Goal: Information Seeking & Learning: Learn about a topic

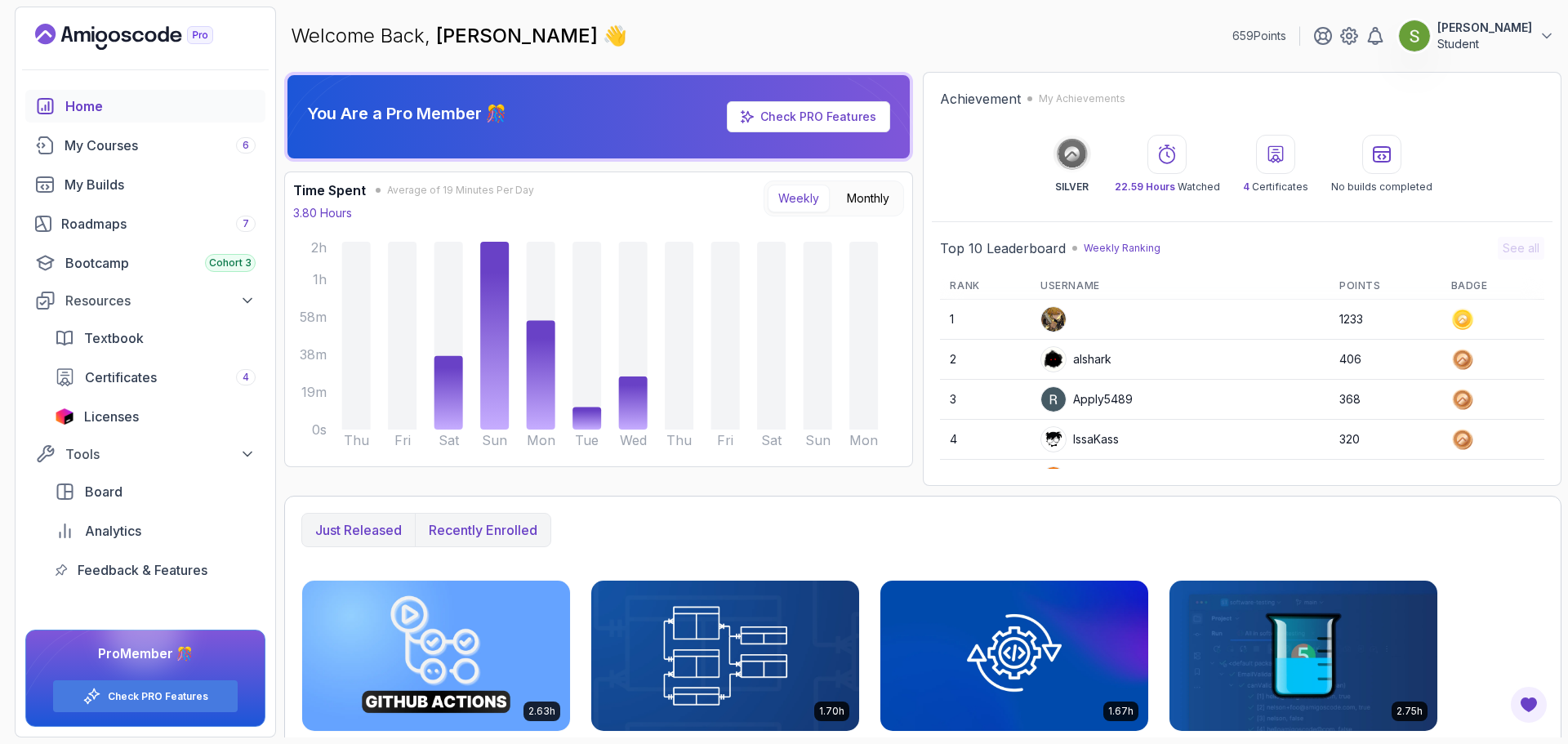
click at [511, 536] on p "Recently enrolled" at bounding box center [483, 530] width 109 height 20
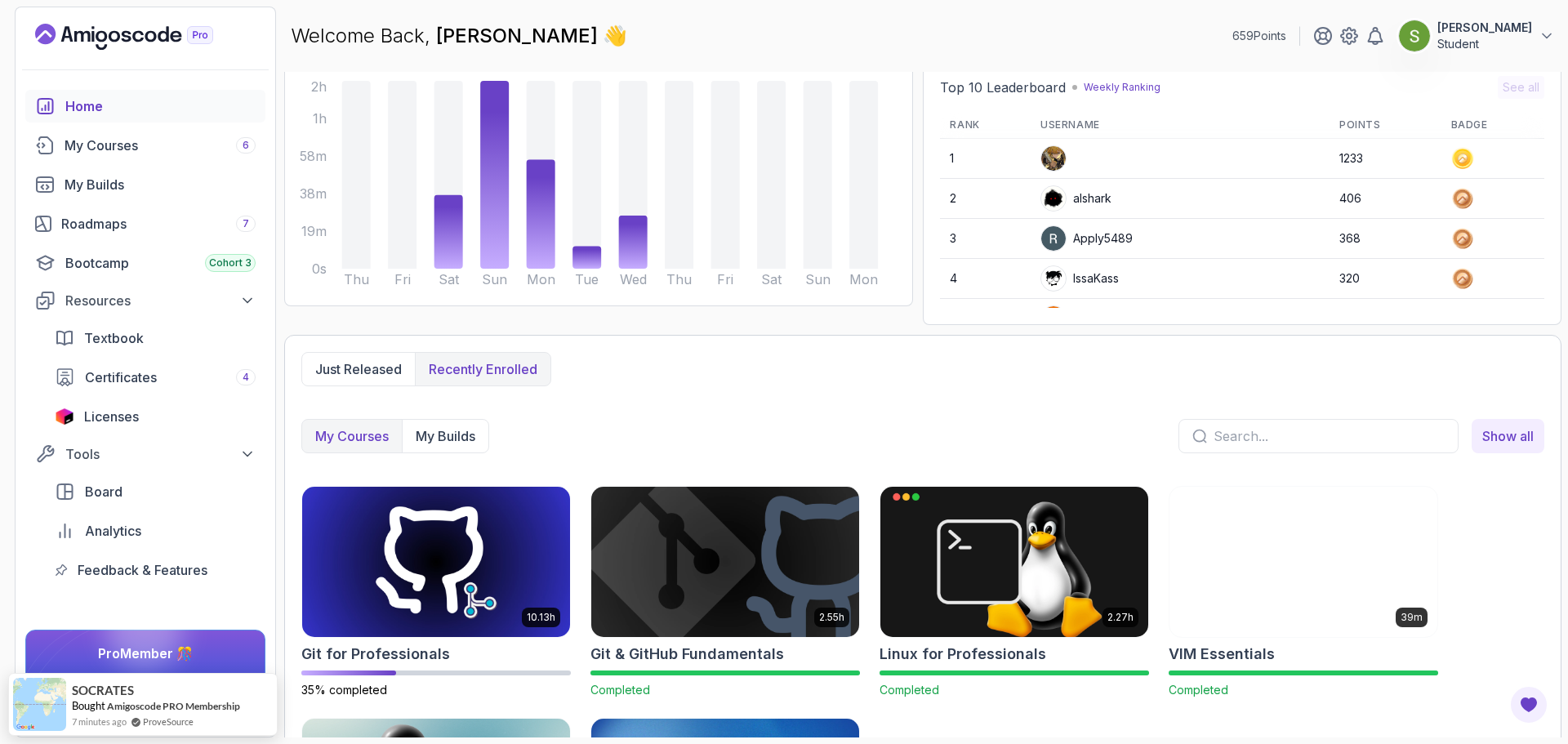
scroll to position [167, 0]
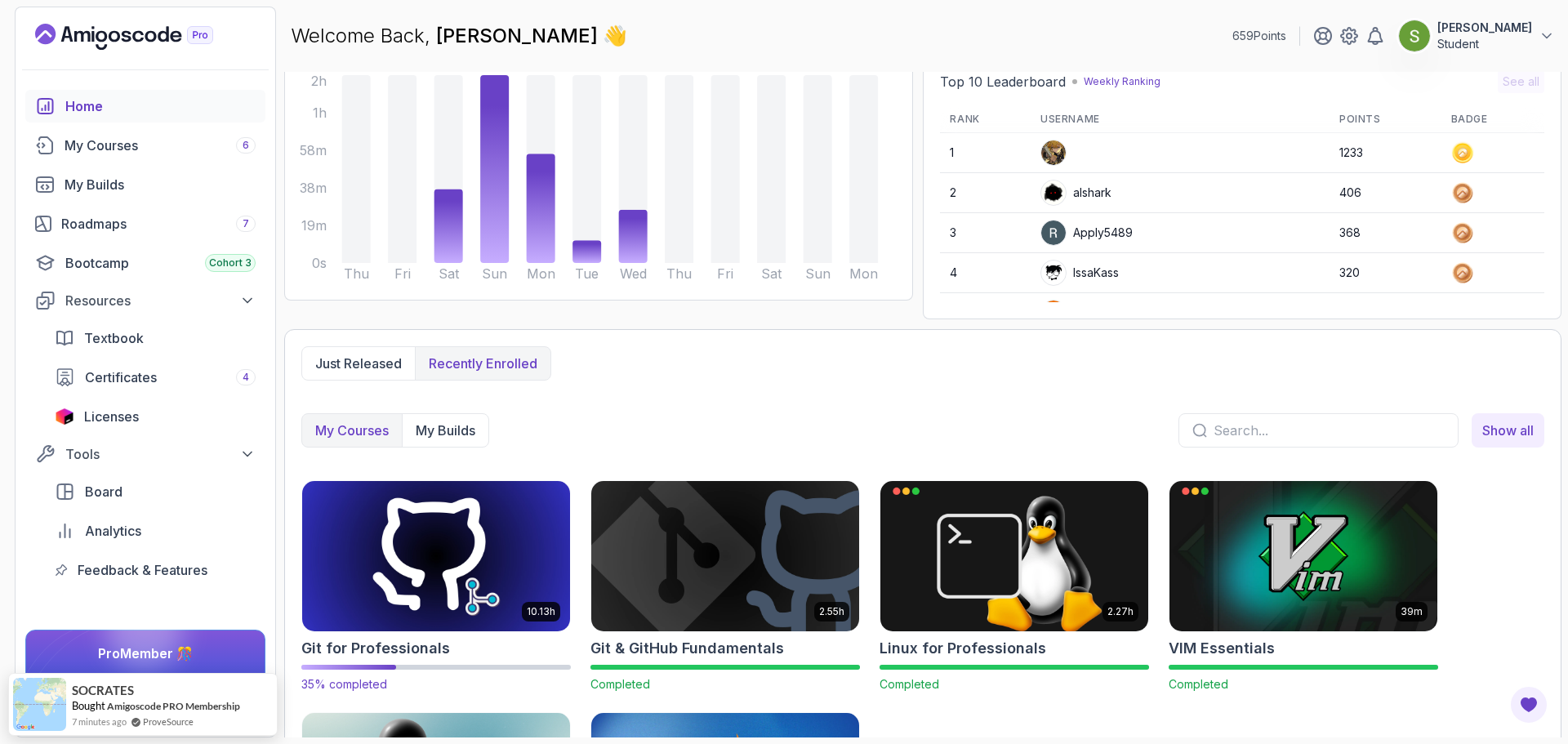
click at [429, 568] on img at bounding box center [435, 556] width 281 height 158
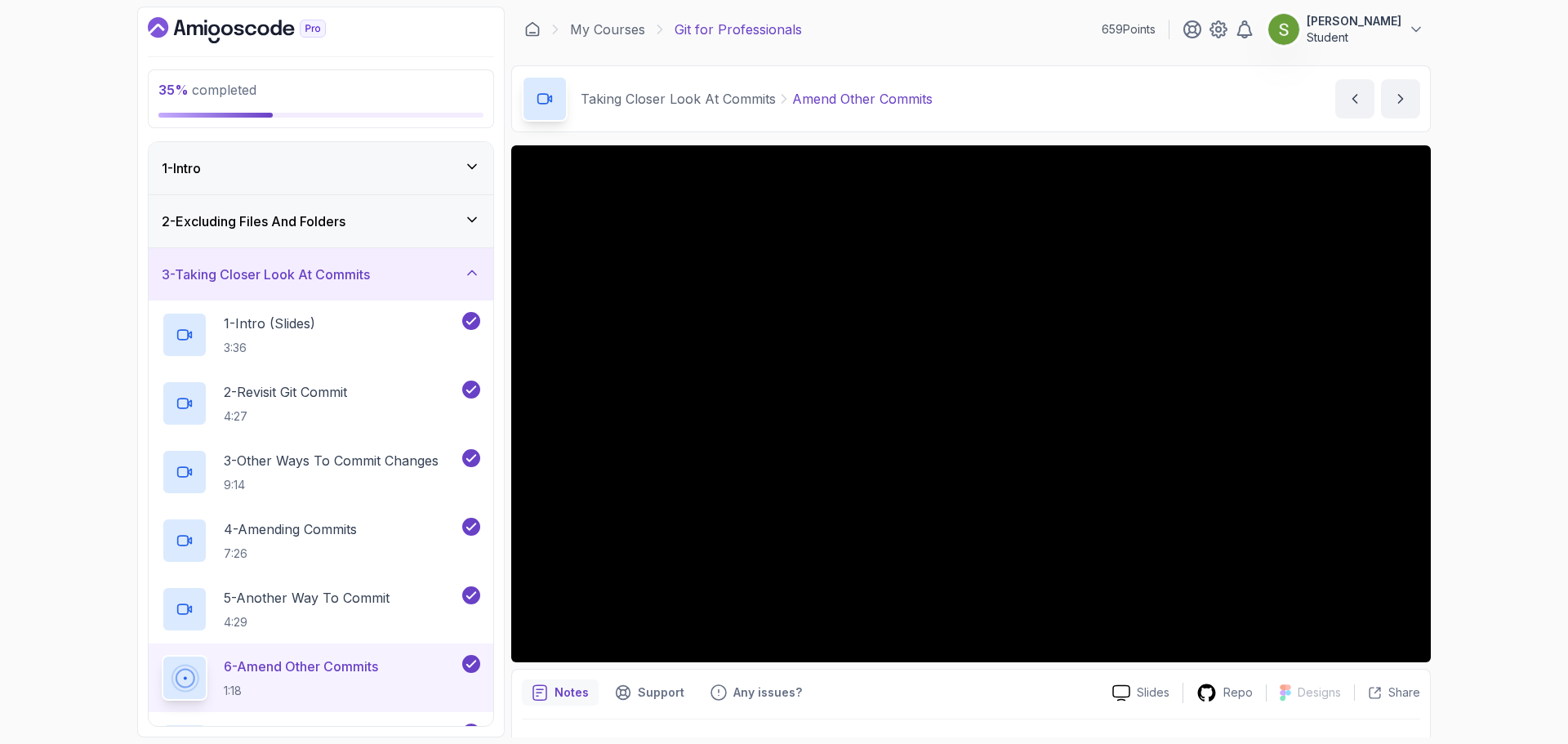
click at [287, 277] on h3 "3 - Taking Closer Look At Commits" at bounding box center [265, 275] width 208 height 20
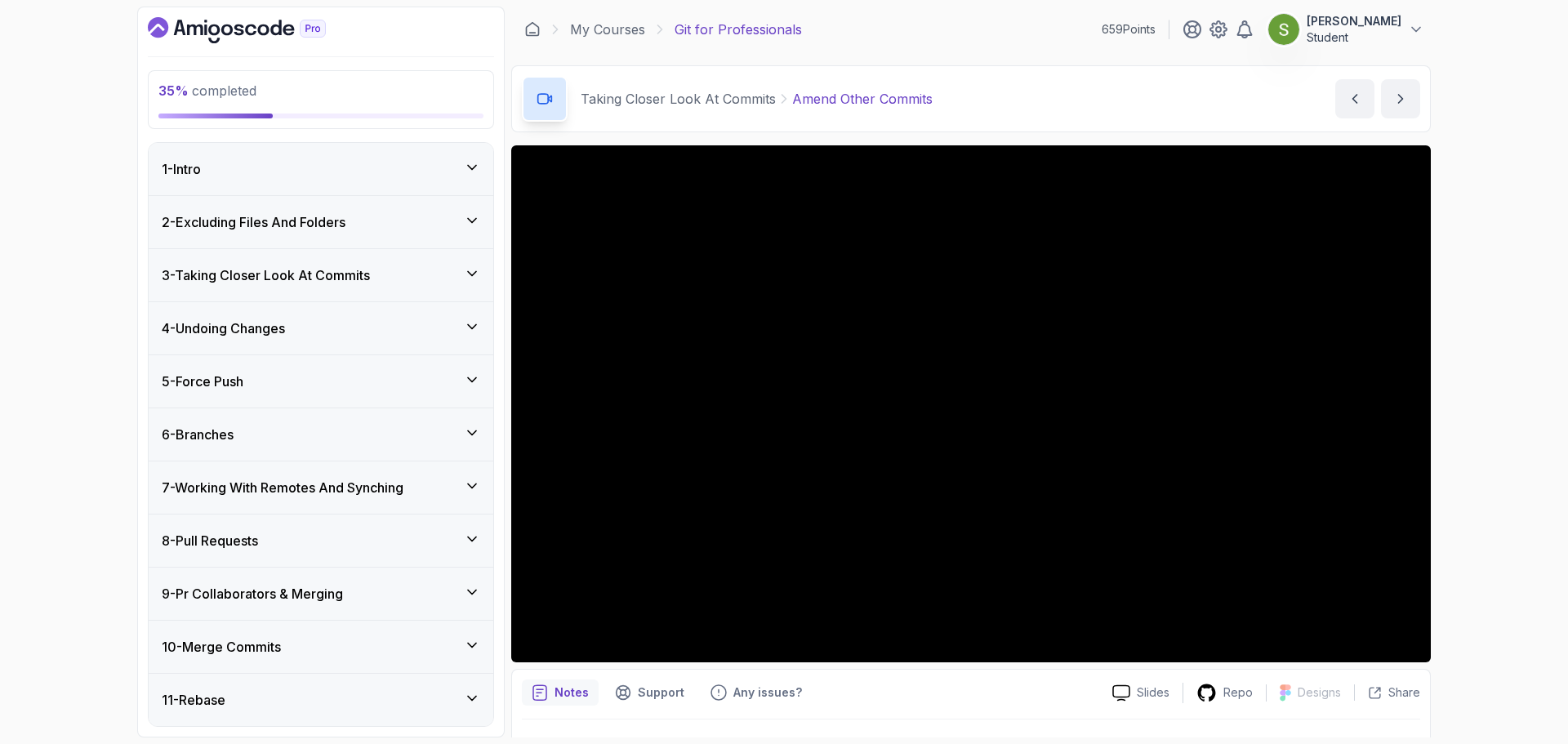
click at [258, 537] on h3 "8 - Pull Requests" at bounding box center [210, 541] width 96 height 20
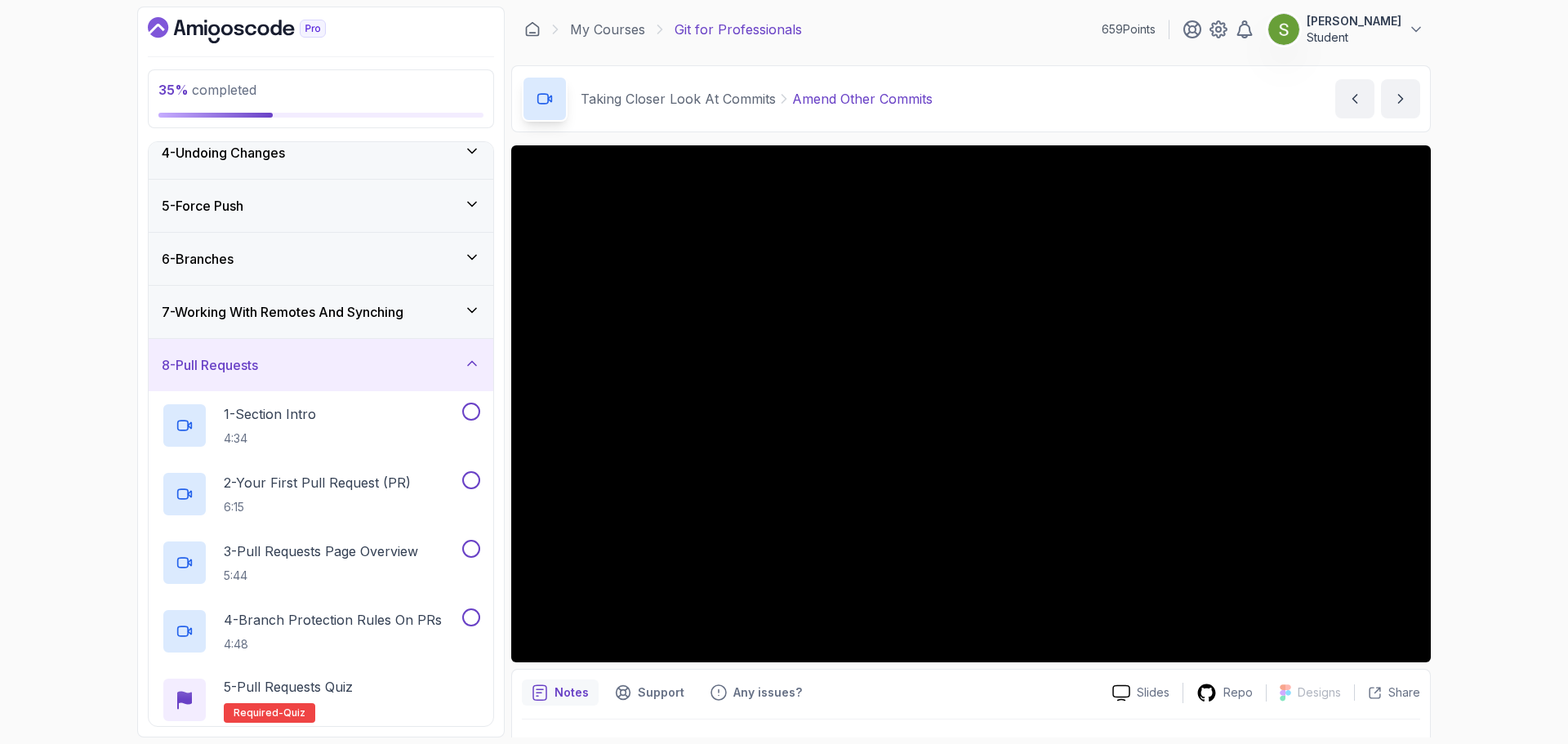
scroll to position [175, 0]
click at [376, 318] on h3 "7 - Working With Remotes And Synching" at bounding box center [282, 312] width 241 height 20
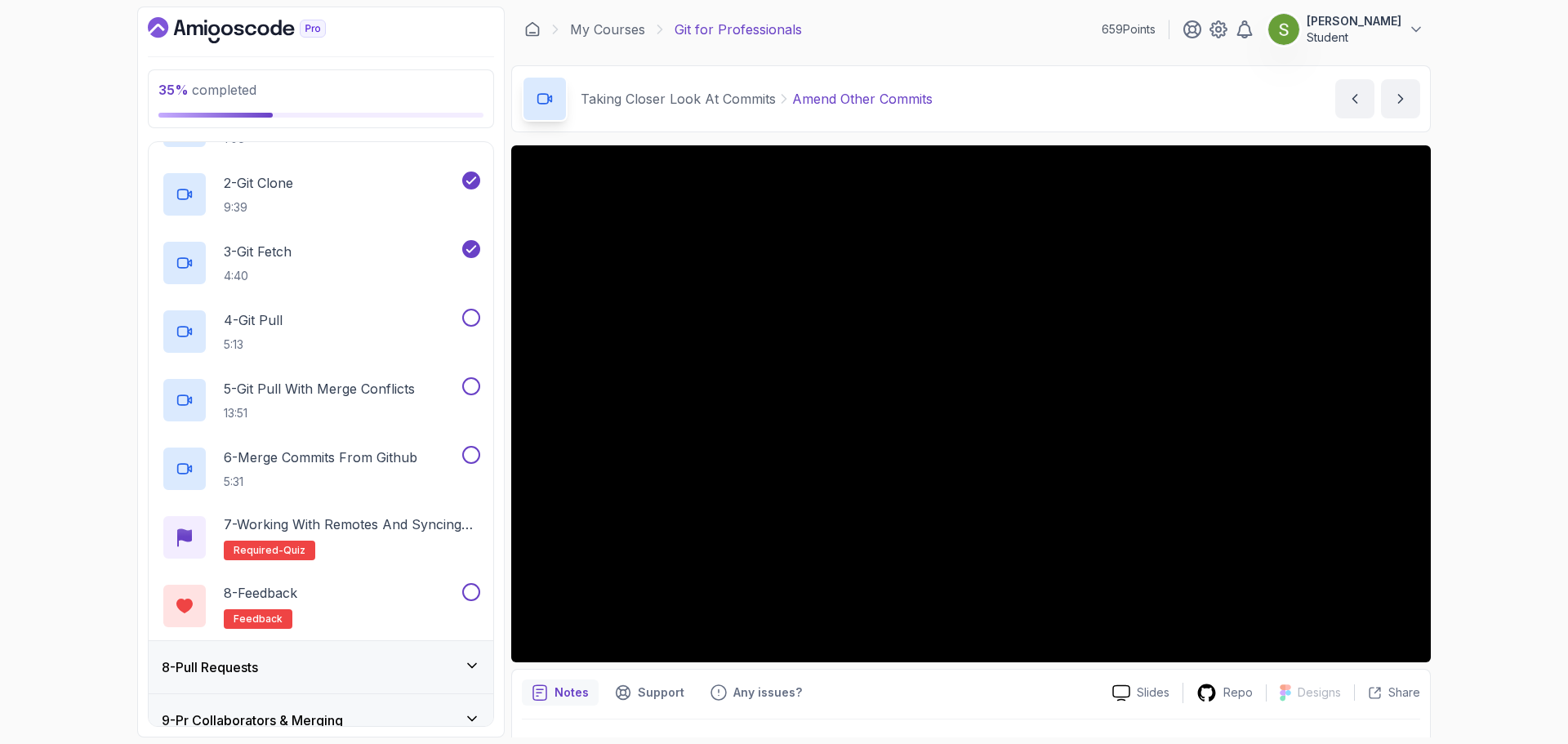
scroll to position [422, 0]
click at [376, 332] on div "4 - Git Pull 5:13" at bounding box center [310, 330] width 297 height 46
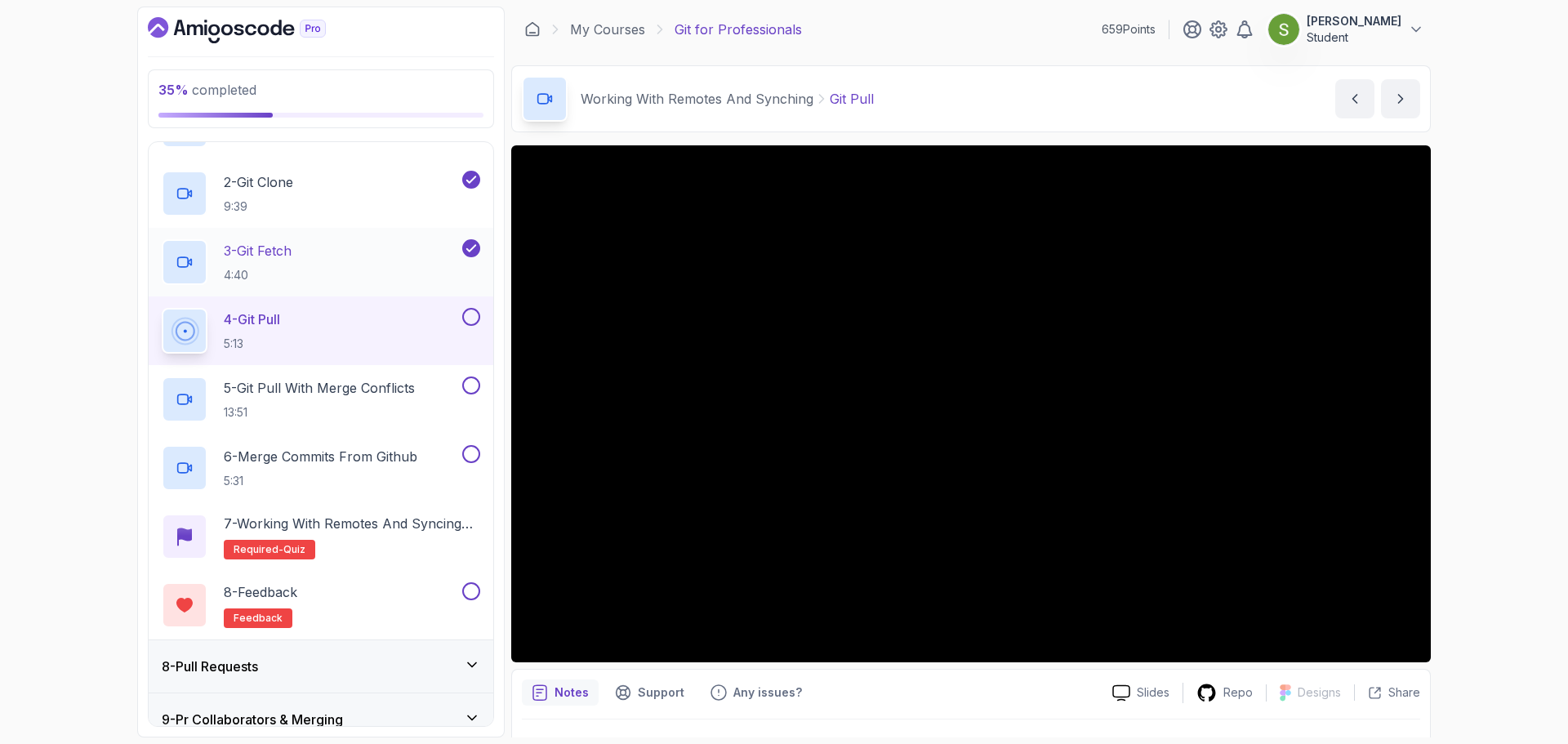
click at [392, 242] on div "3 - Git Fetch 4:40" at bounding box center [310, 262] width 297 height 46
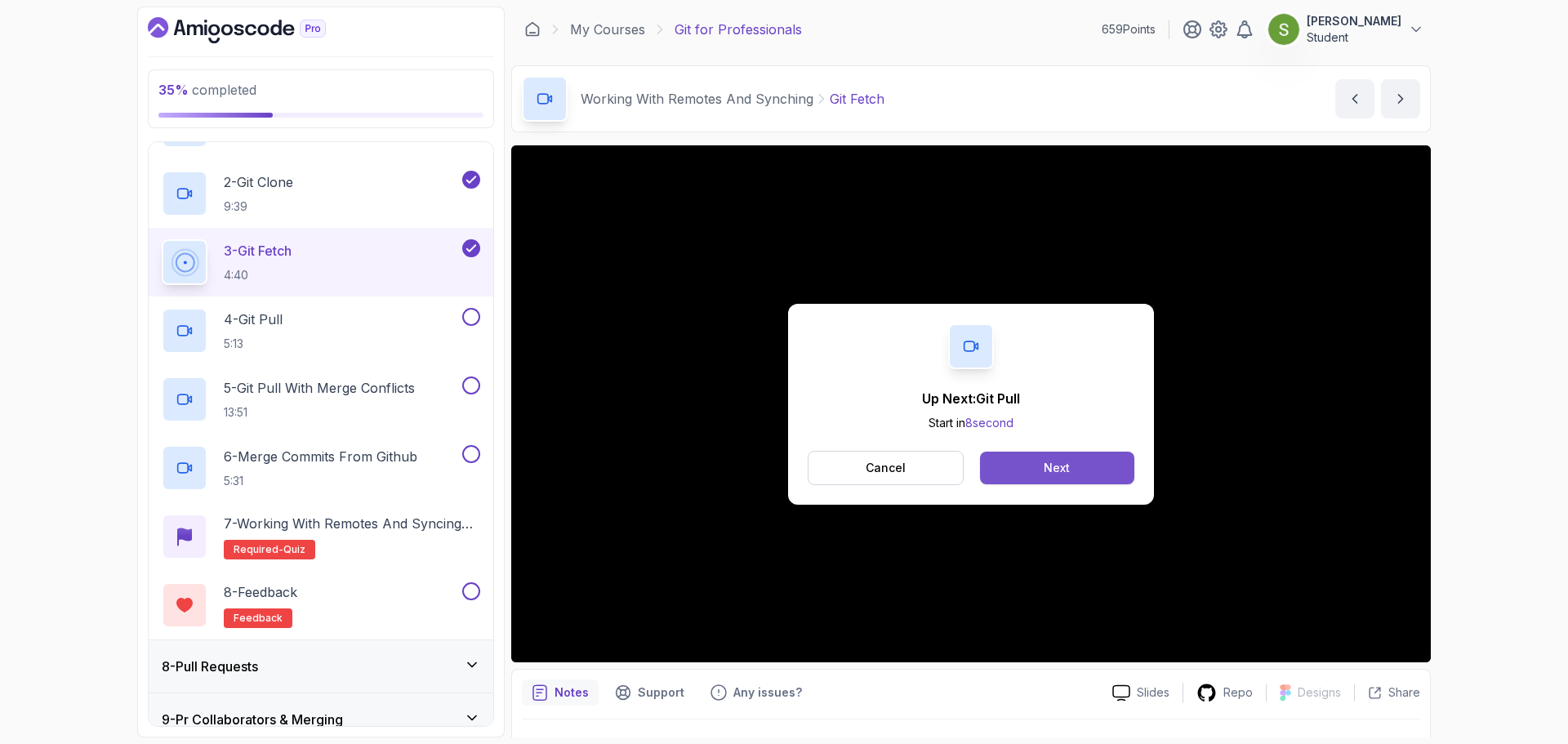
click at [1124, 463] on button "Next" at bounding box center [1057, 468] width 154 height 32
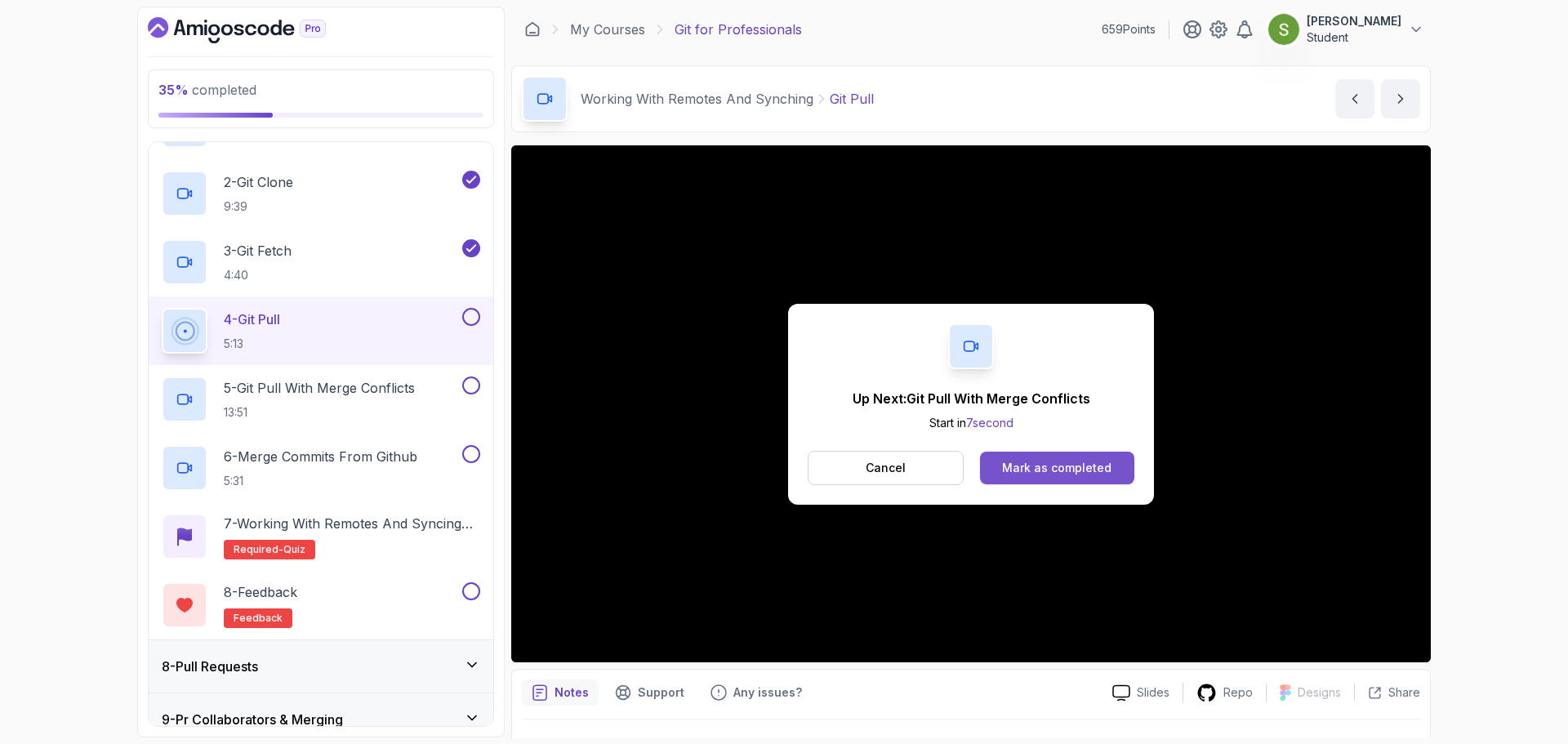
click at [1091, 460] on div "Mark as completed" at bounding box center [1056, 468] width 109 height 17
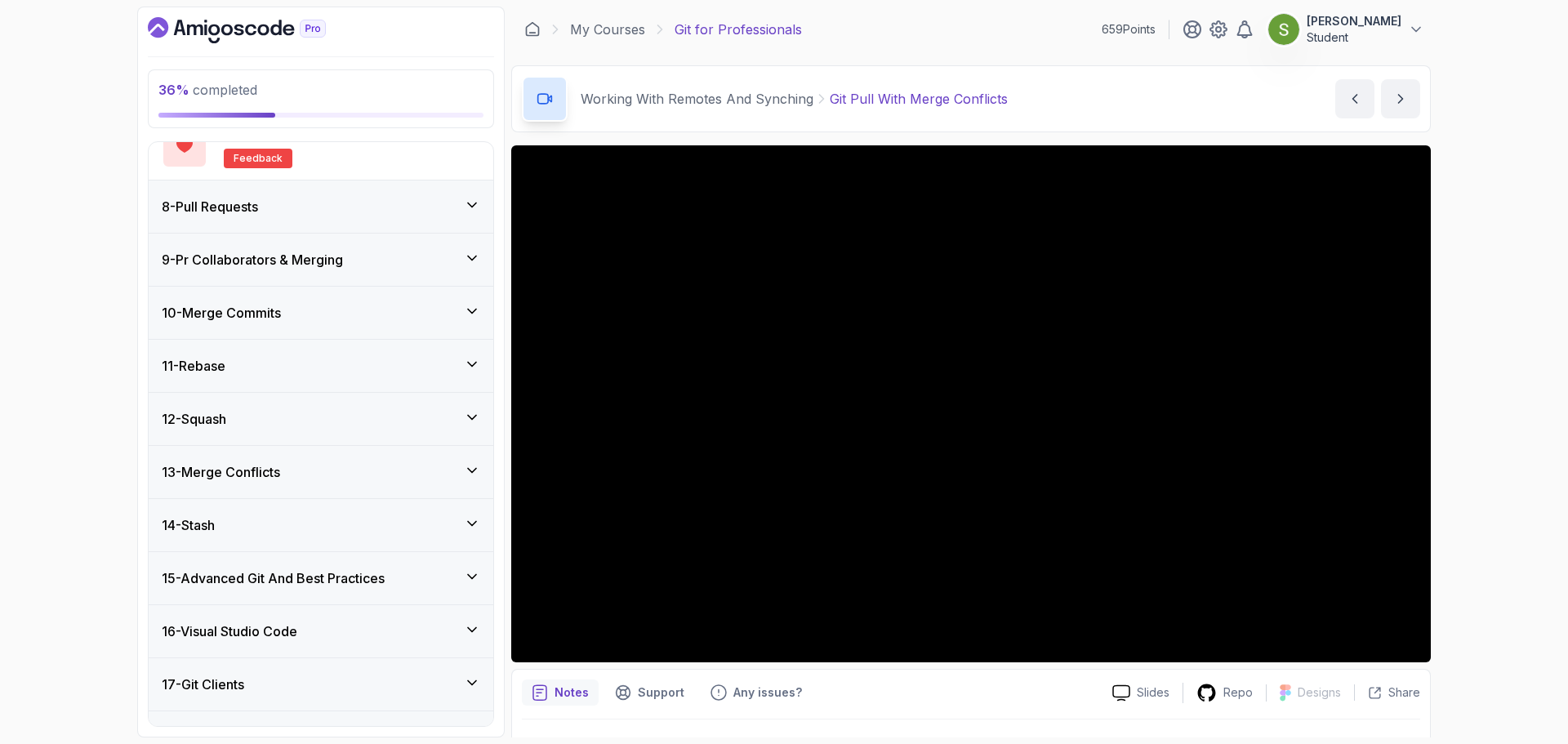
scroll to position [1026, 0]
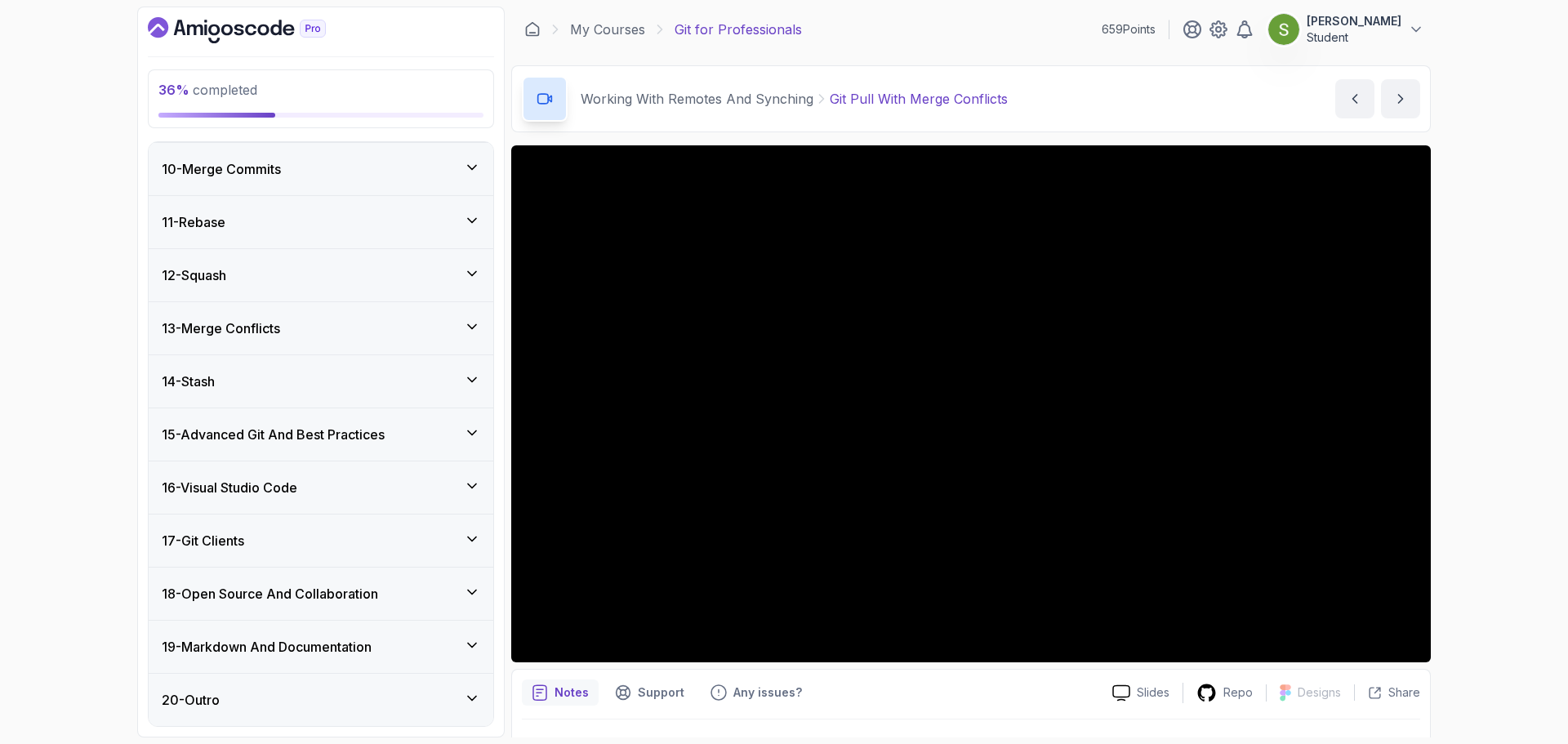
click at [368, 604] on h3 "18 - Open Source And Collaboration" at bounding box center [269, 594] width 216 height 20
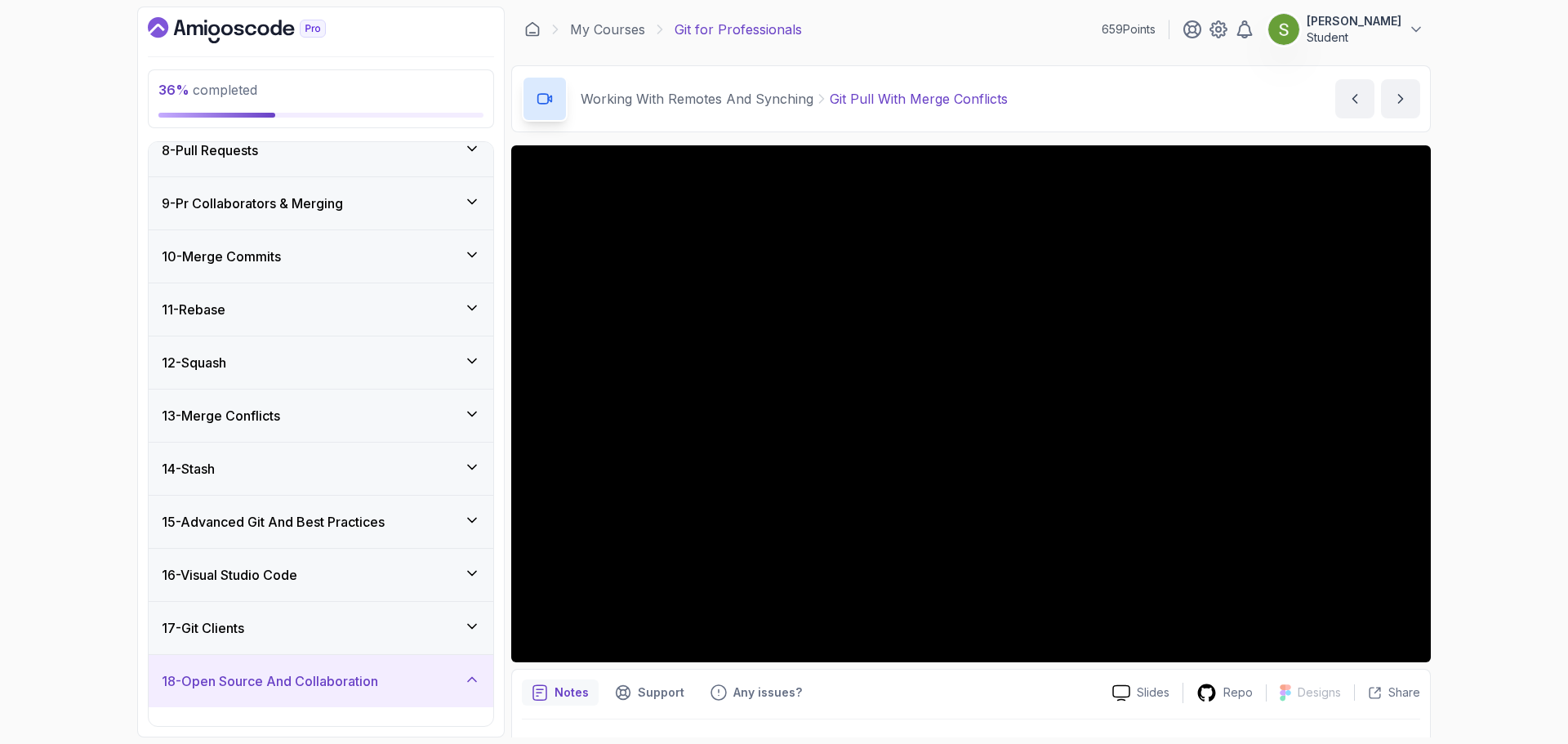
scroll to position [477, 0]
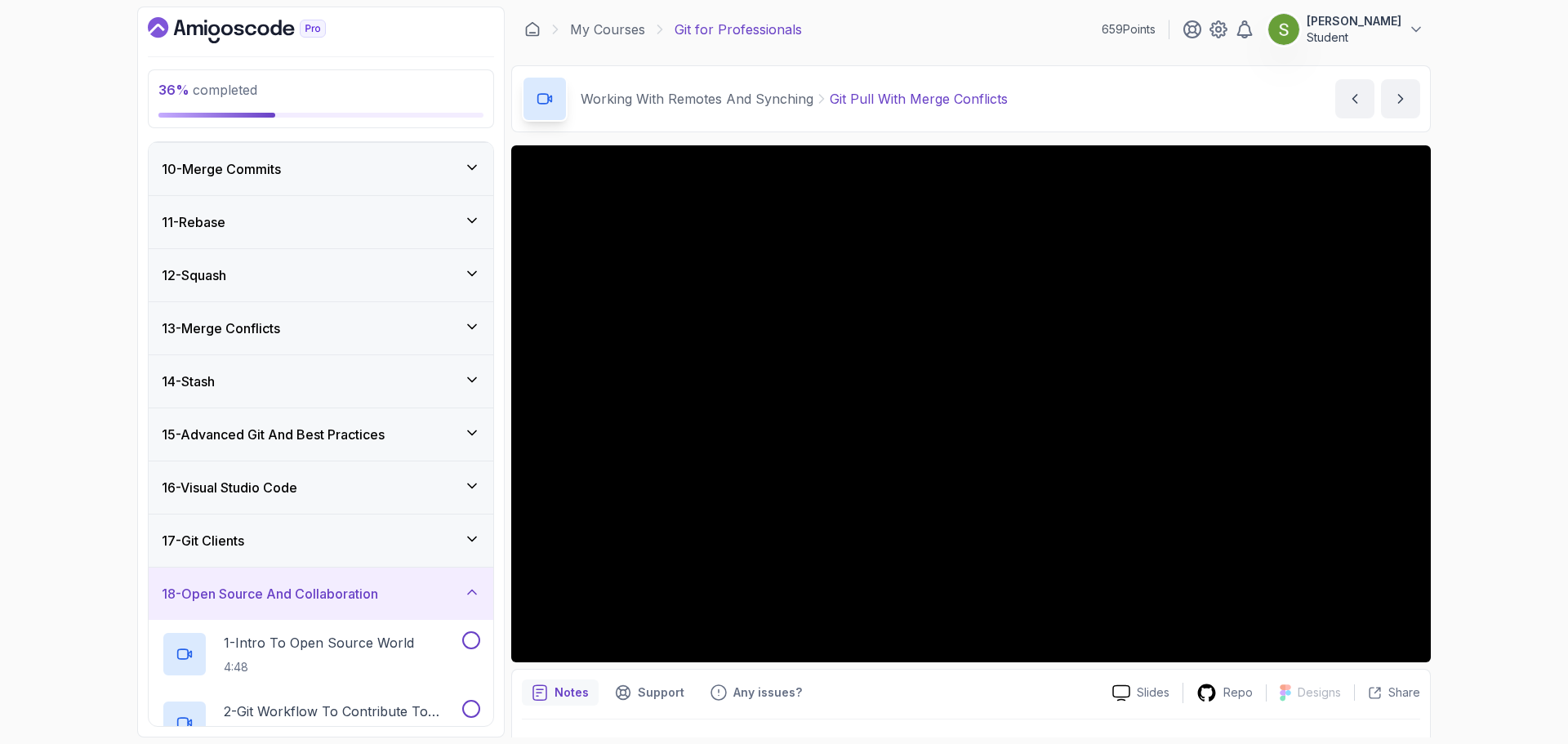
click at [368, 604] on h3 "18 - Open Source And Collaboration" at bounding box center [269, 594] width 216 height 20
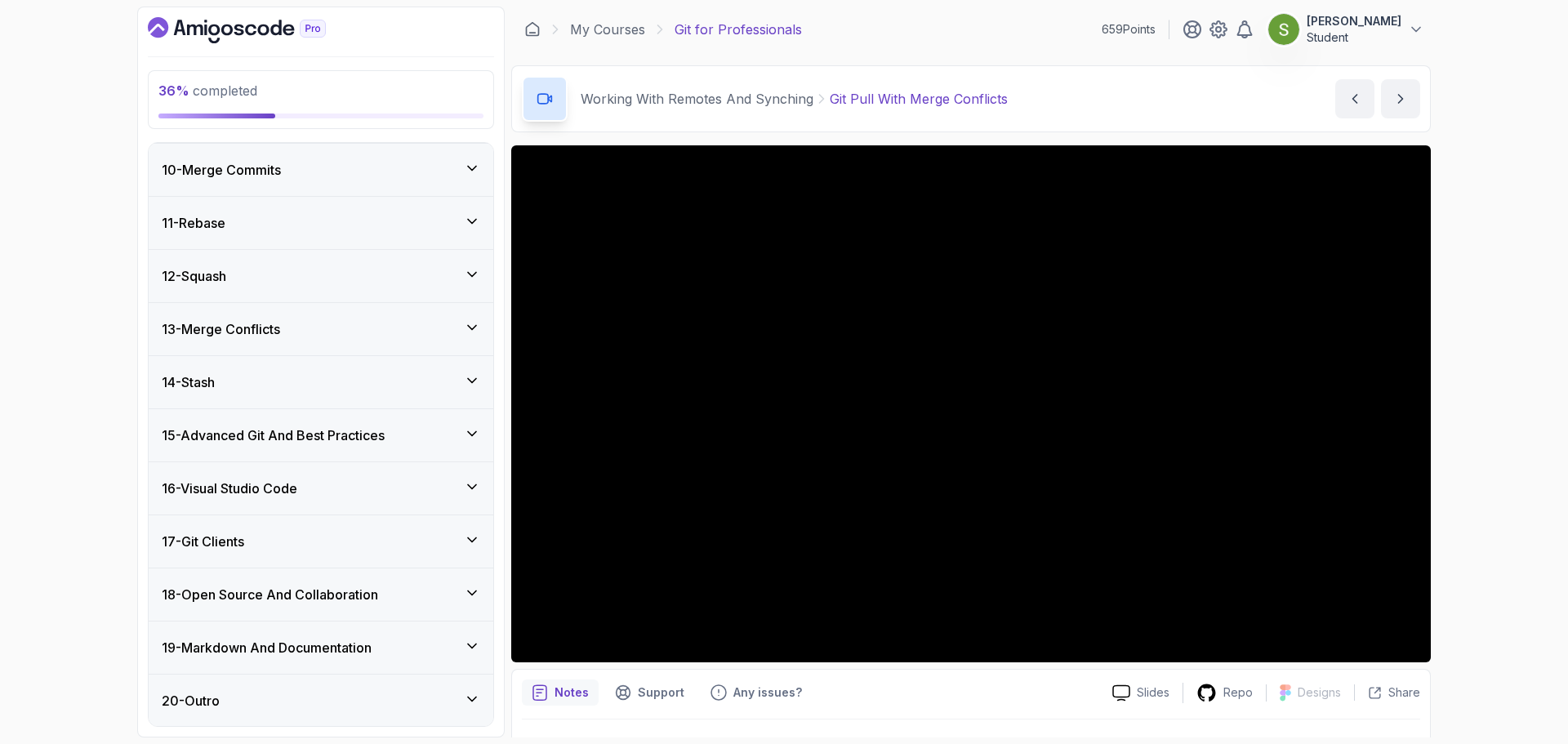
click at [369, 659] on div "19 - Markdown And Documentation" at bounding box center [321, 647] width 345 height 52
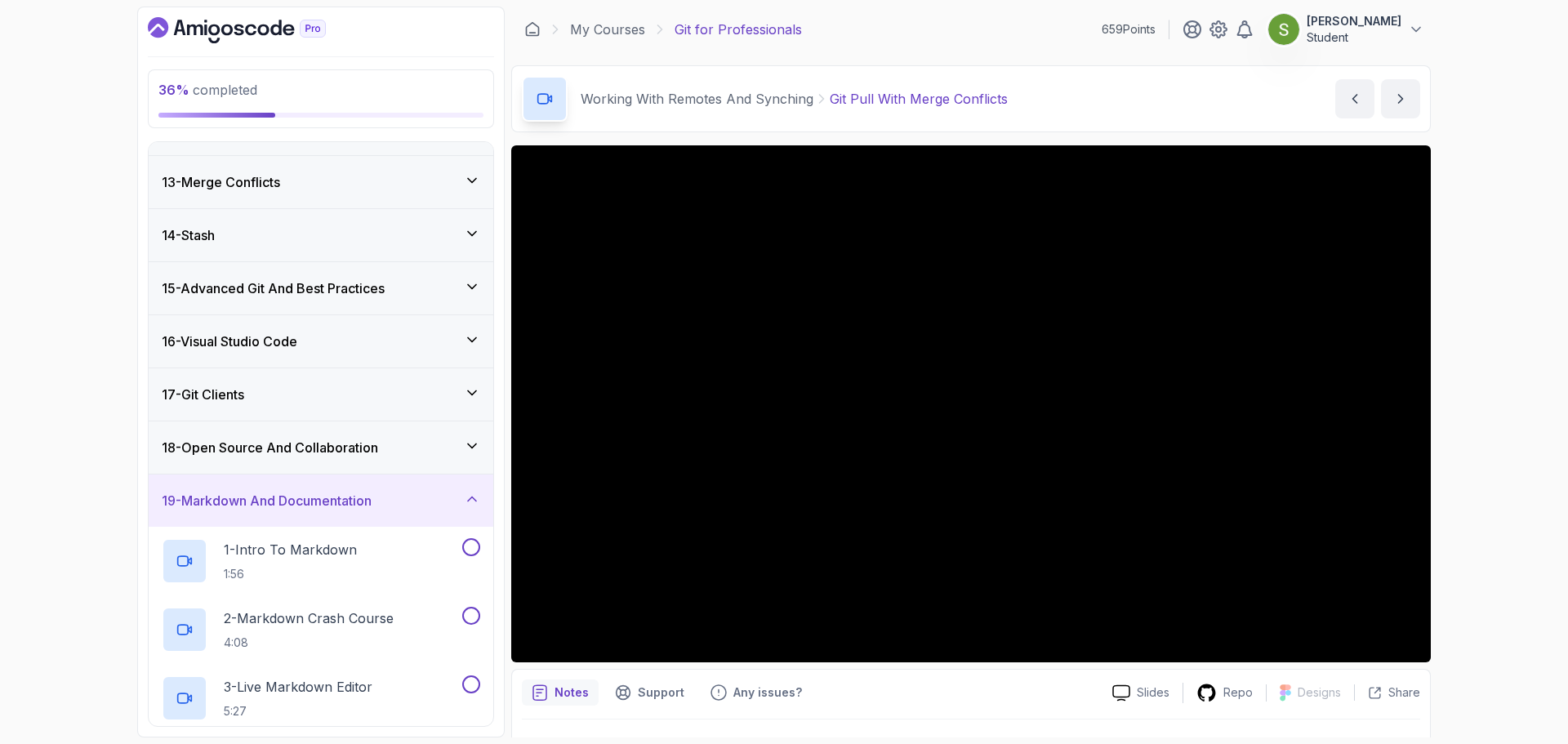
scroll to position [617, 0]
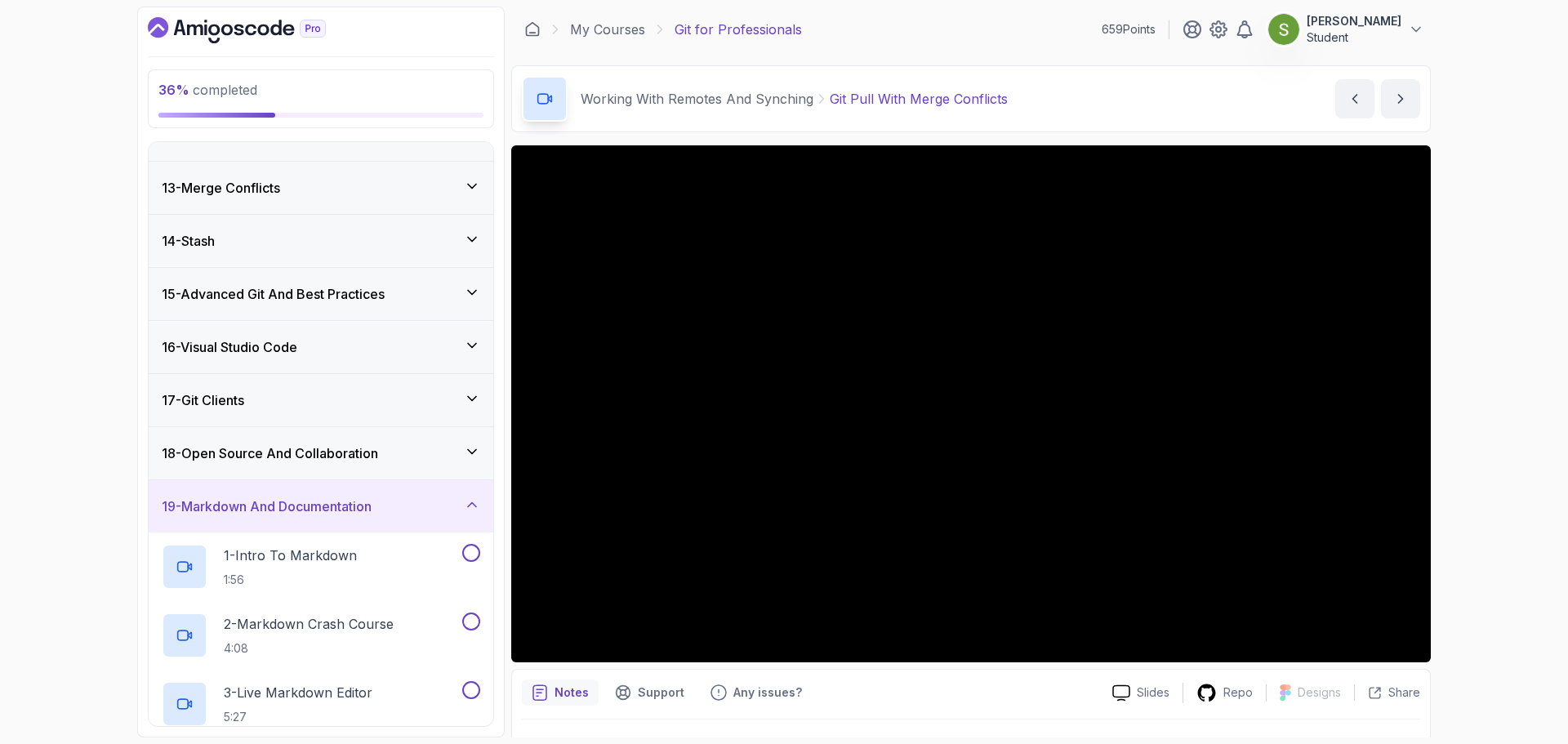
click at [366, 525] on div "19 - Markdown And Documentation" at bounding box center [321, 506] width 345 height 52
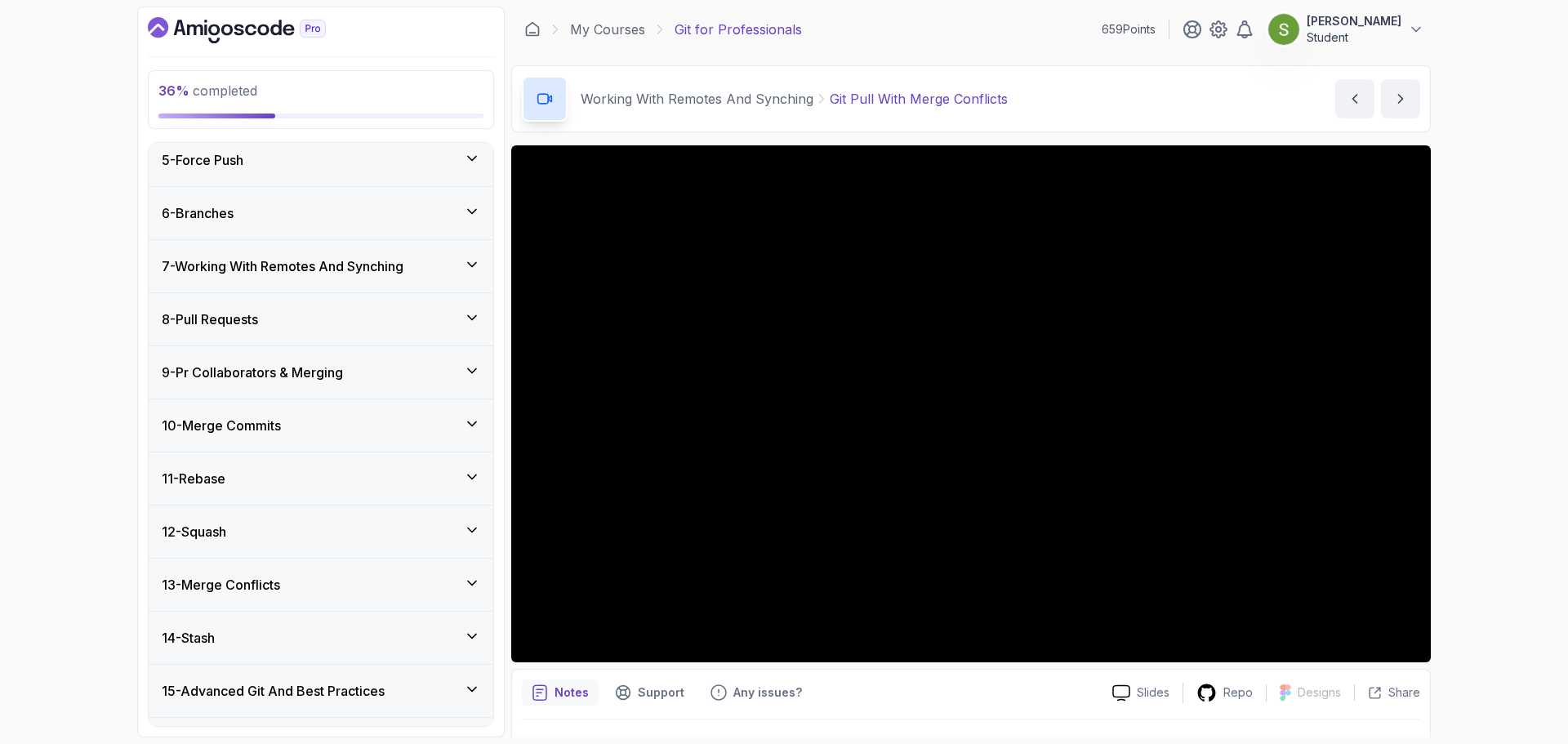
scroll to position [216, 0]
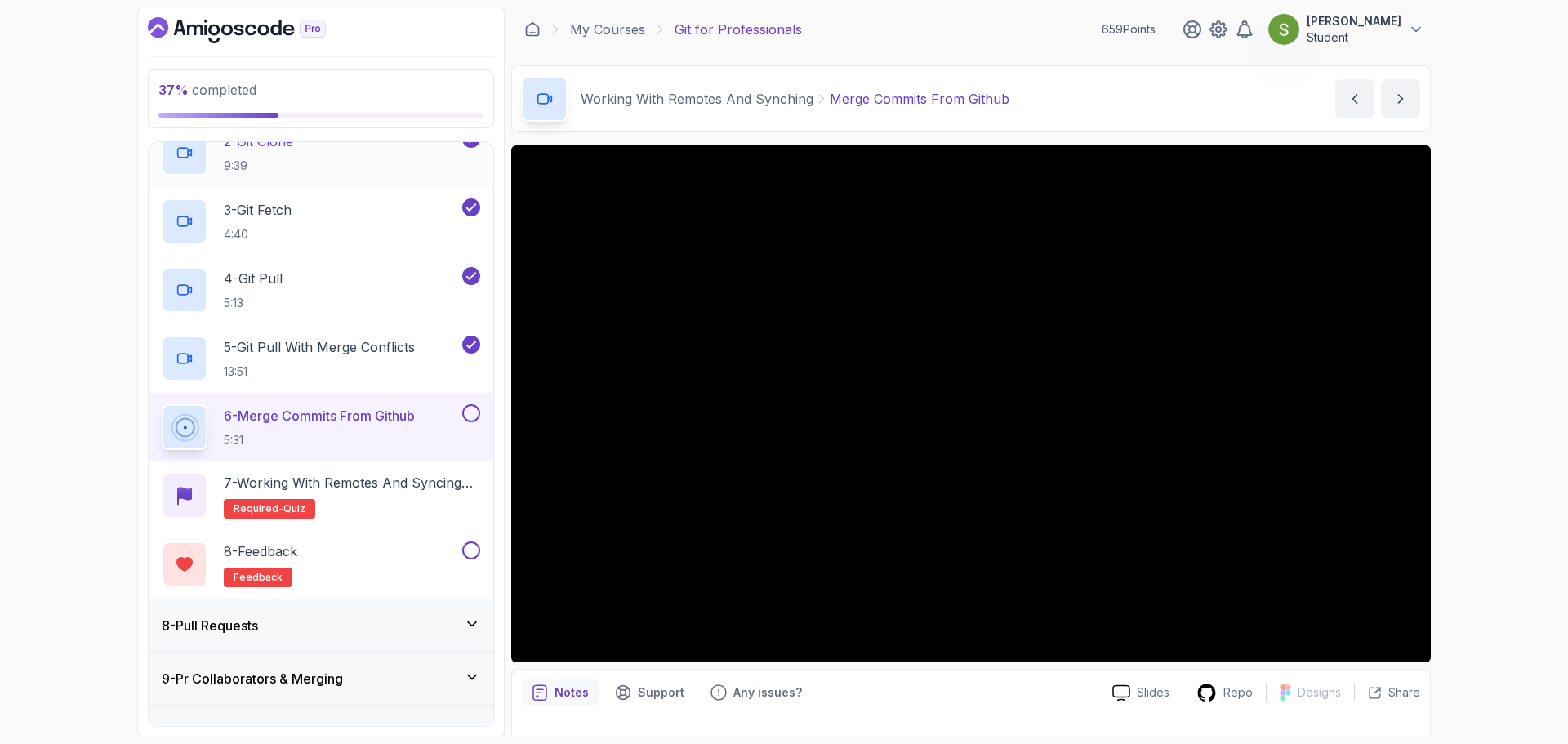
scroll to position [464, 0]
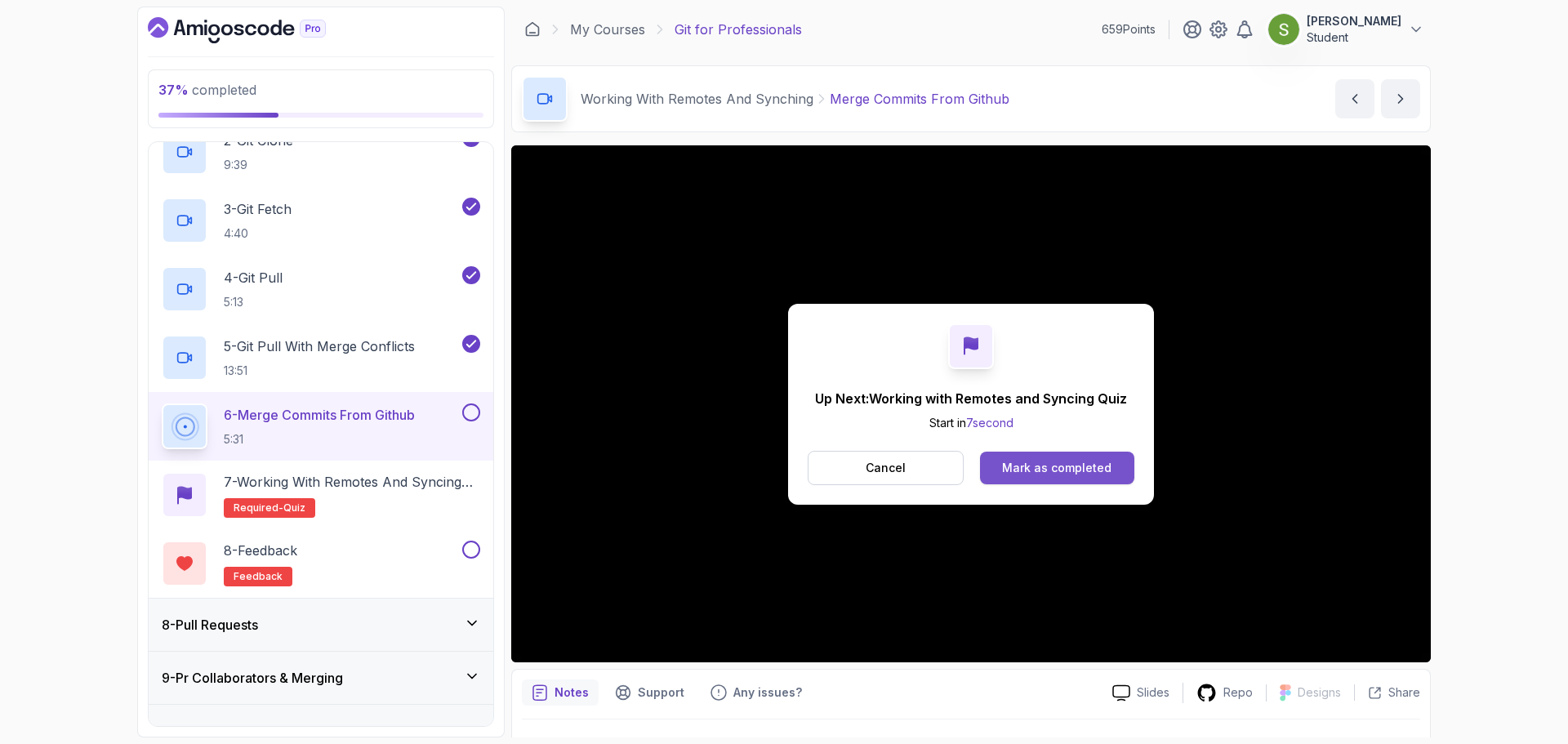
click at [1100, 471] on div "Mark as completed" at bounding box center [1056, 468] width 109 height 17
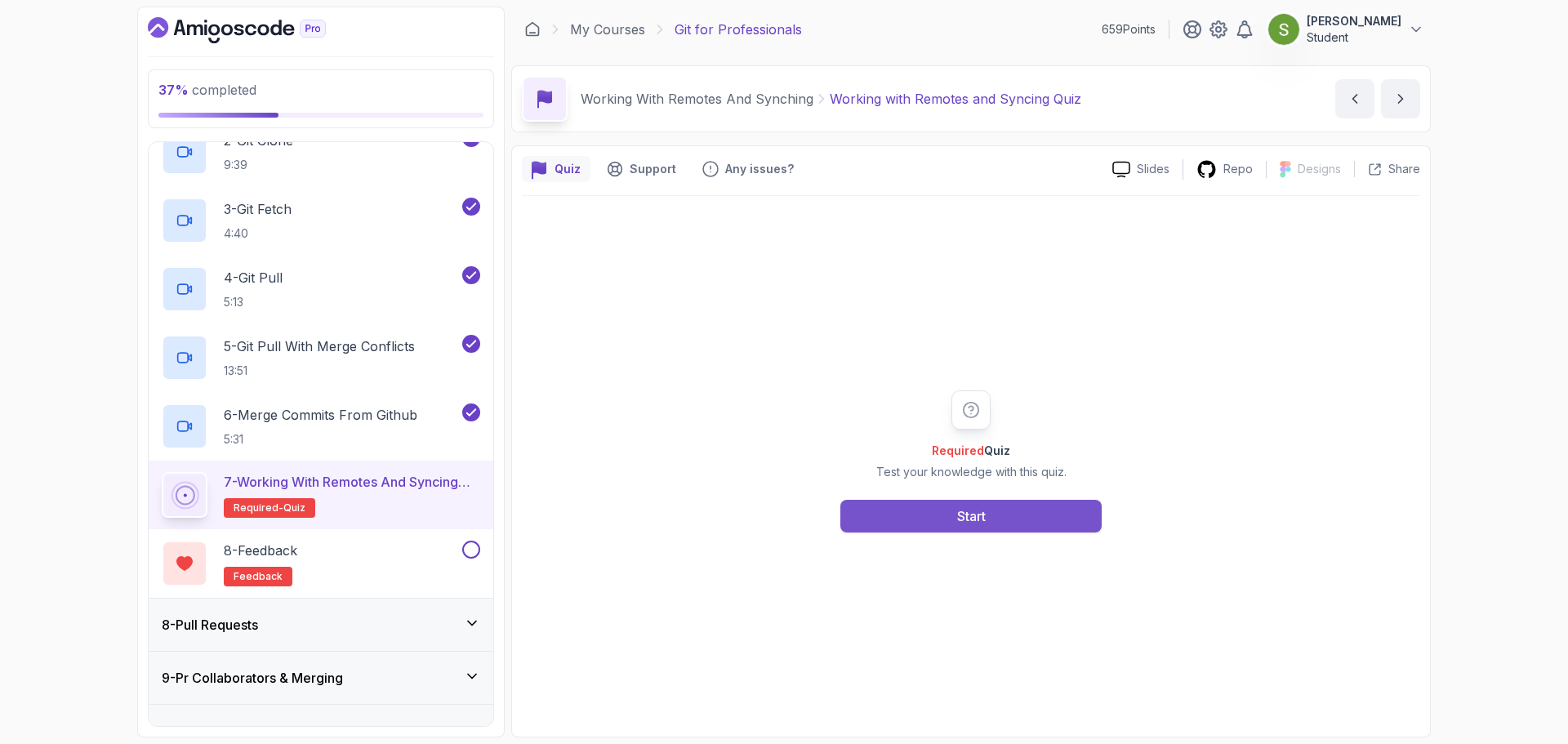
click at [959, 508] on div "Start" at bounding box center [971, 517] width 28 height 20
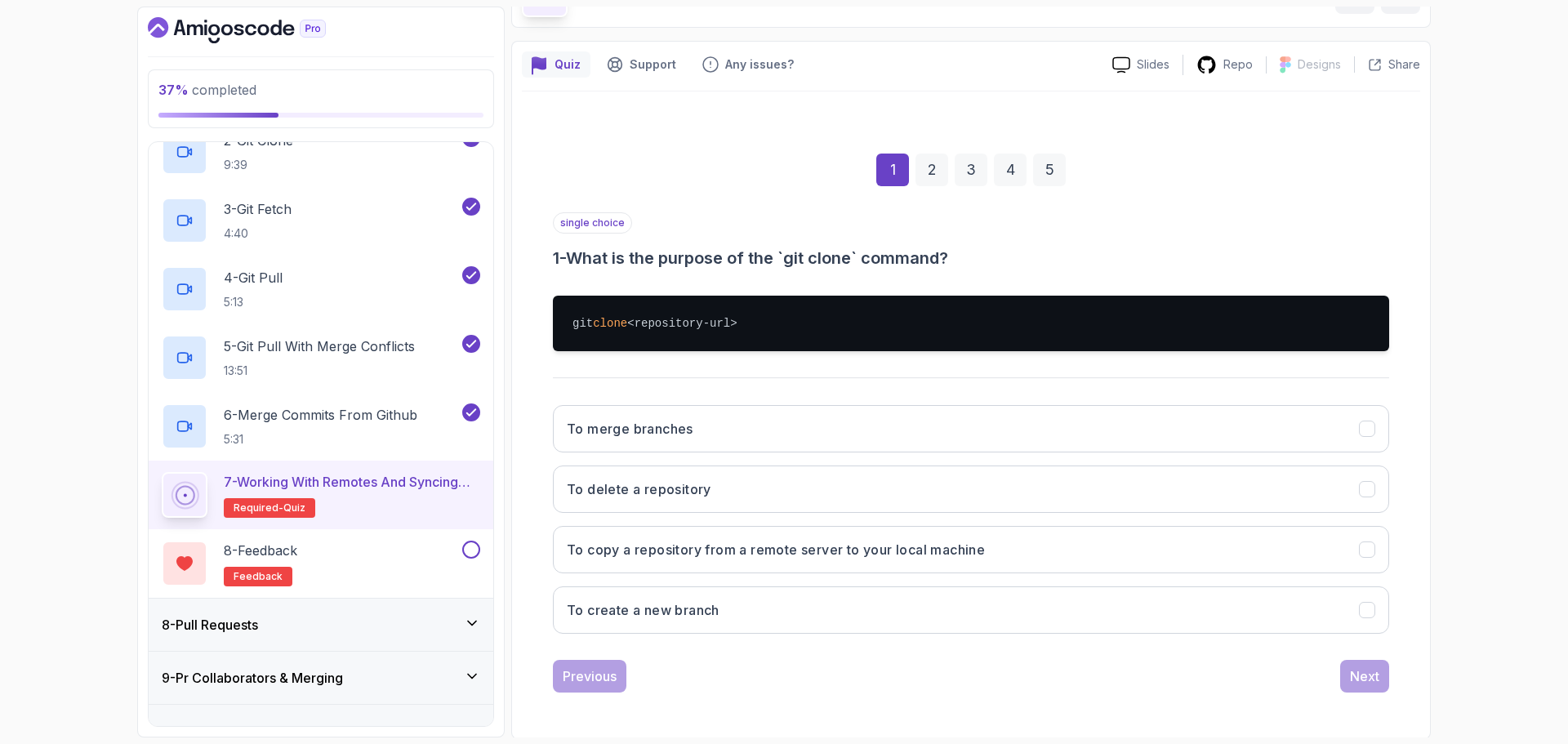
scroll to position [106, 0]
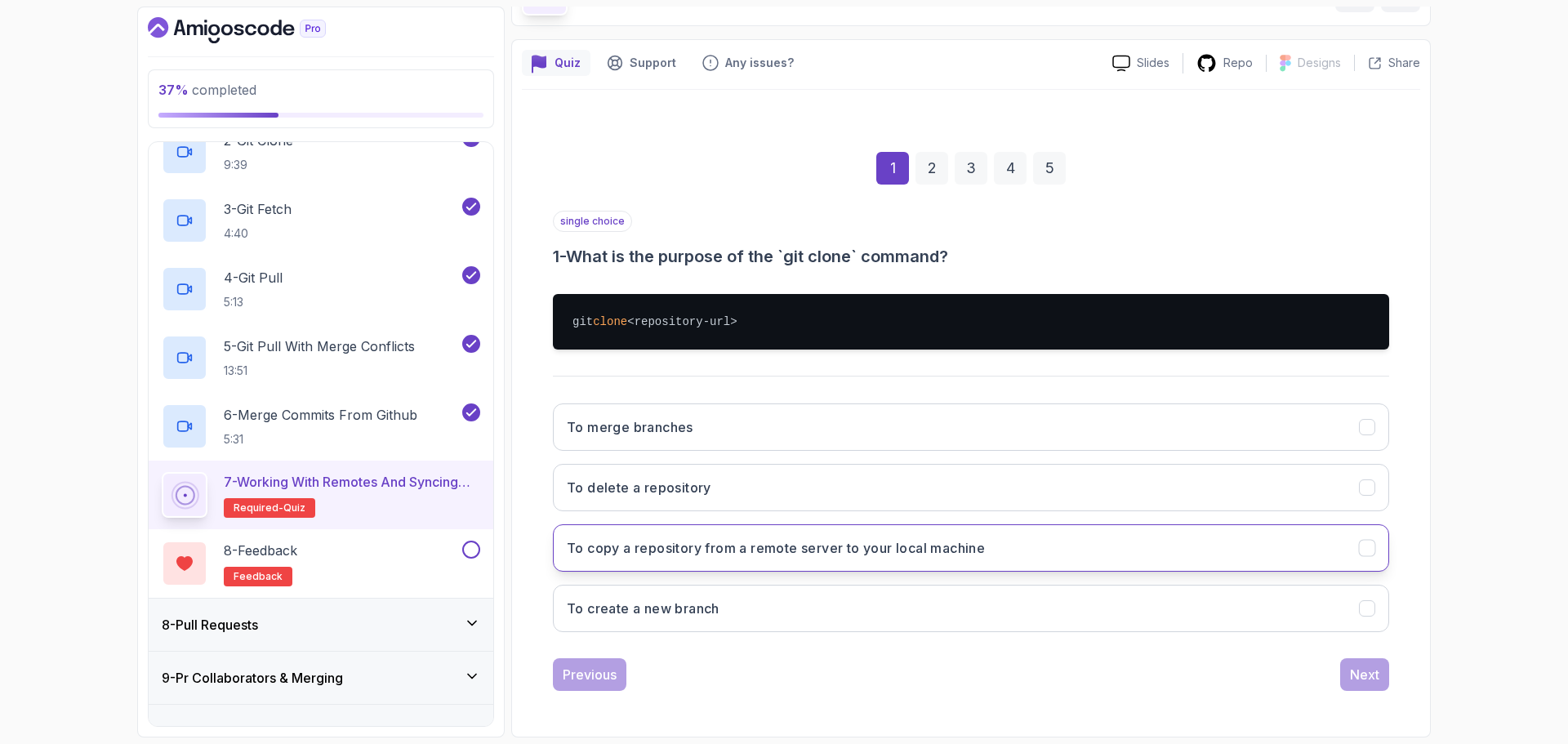
click at [1044, 547] on button "To copy a repository from a remote server to your local machine" at bounding box center [971, 547] width 836 height 47
click at [1357, 675] on div "Next" at bounding box center [1364, 675] width 29 height 20
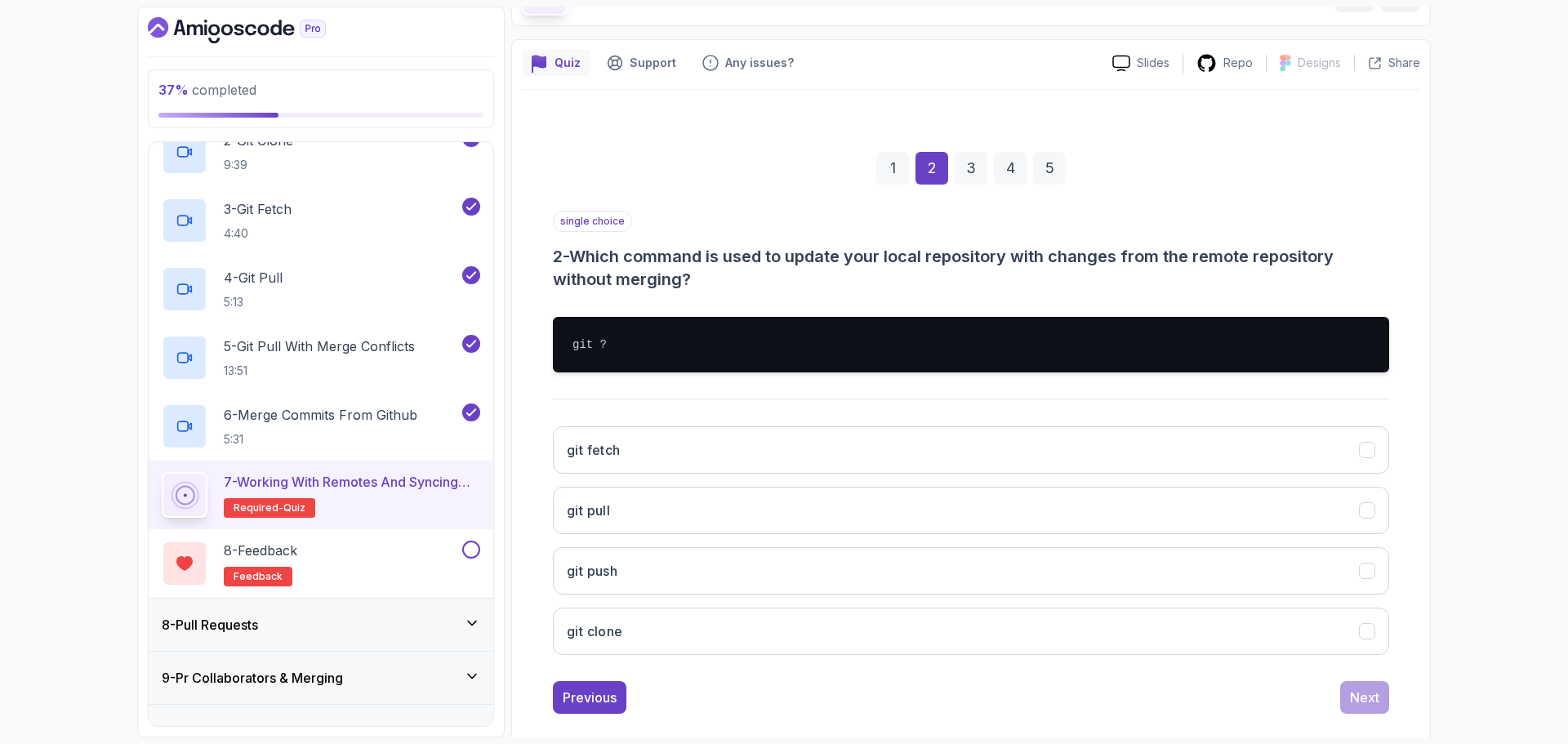
scroll to position [129, 0]
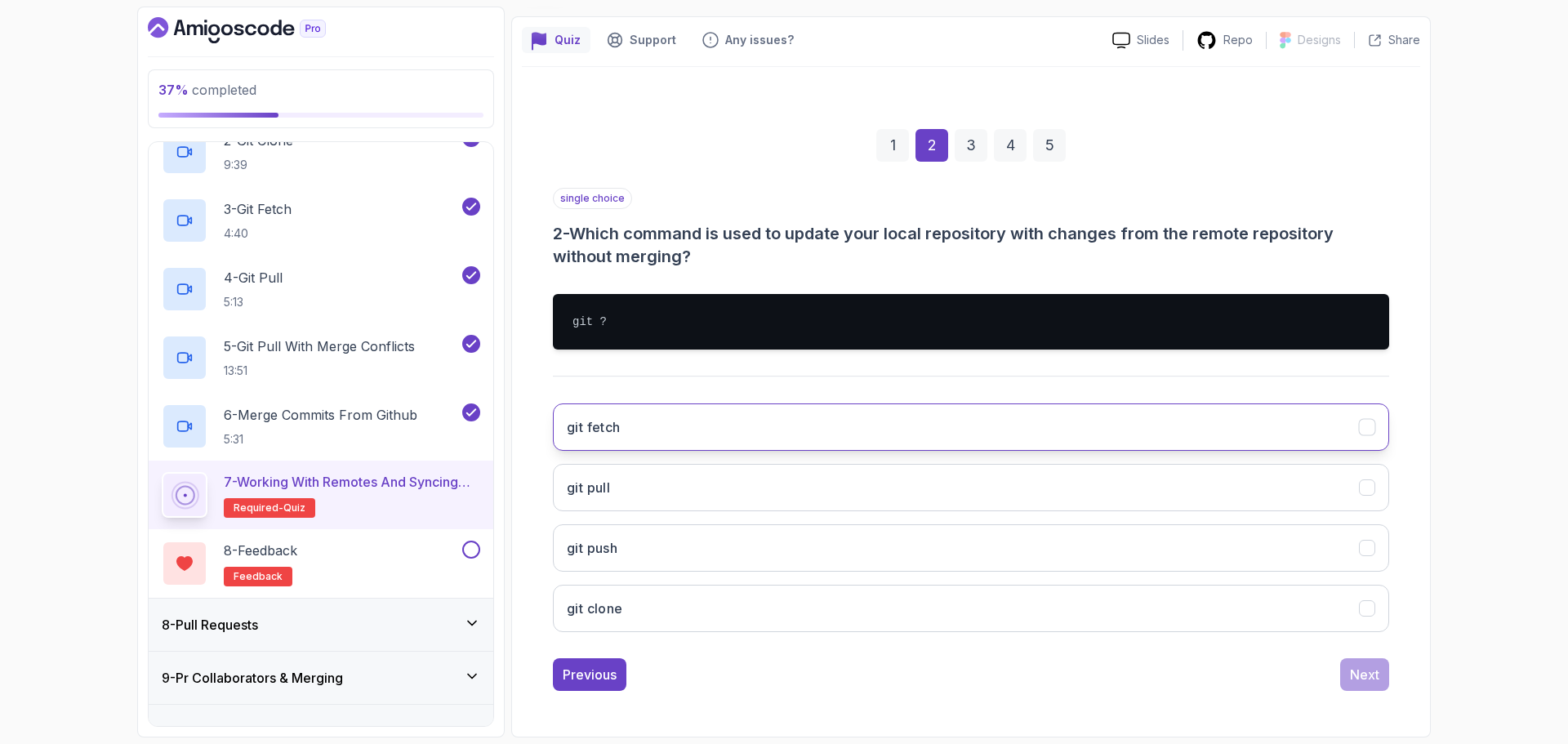
click at [1216, 419] on button "git fetch" at bounding box center [971, 426] width 836 height 47
click at [1357, 689] on button "Next" at bounding box center [1364, 674] width 49 height 32
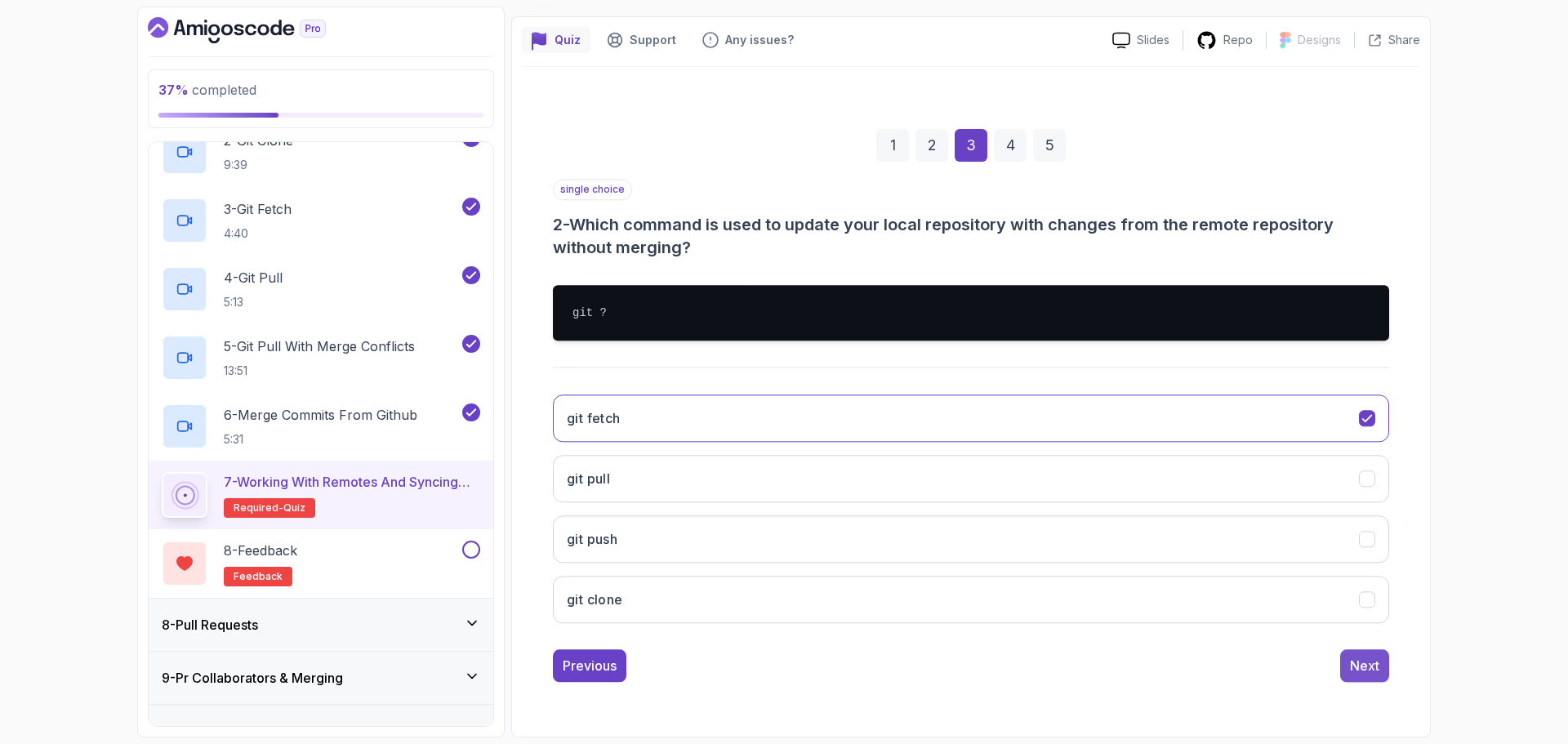
scroll to position [106, 0]
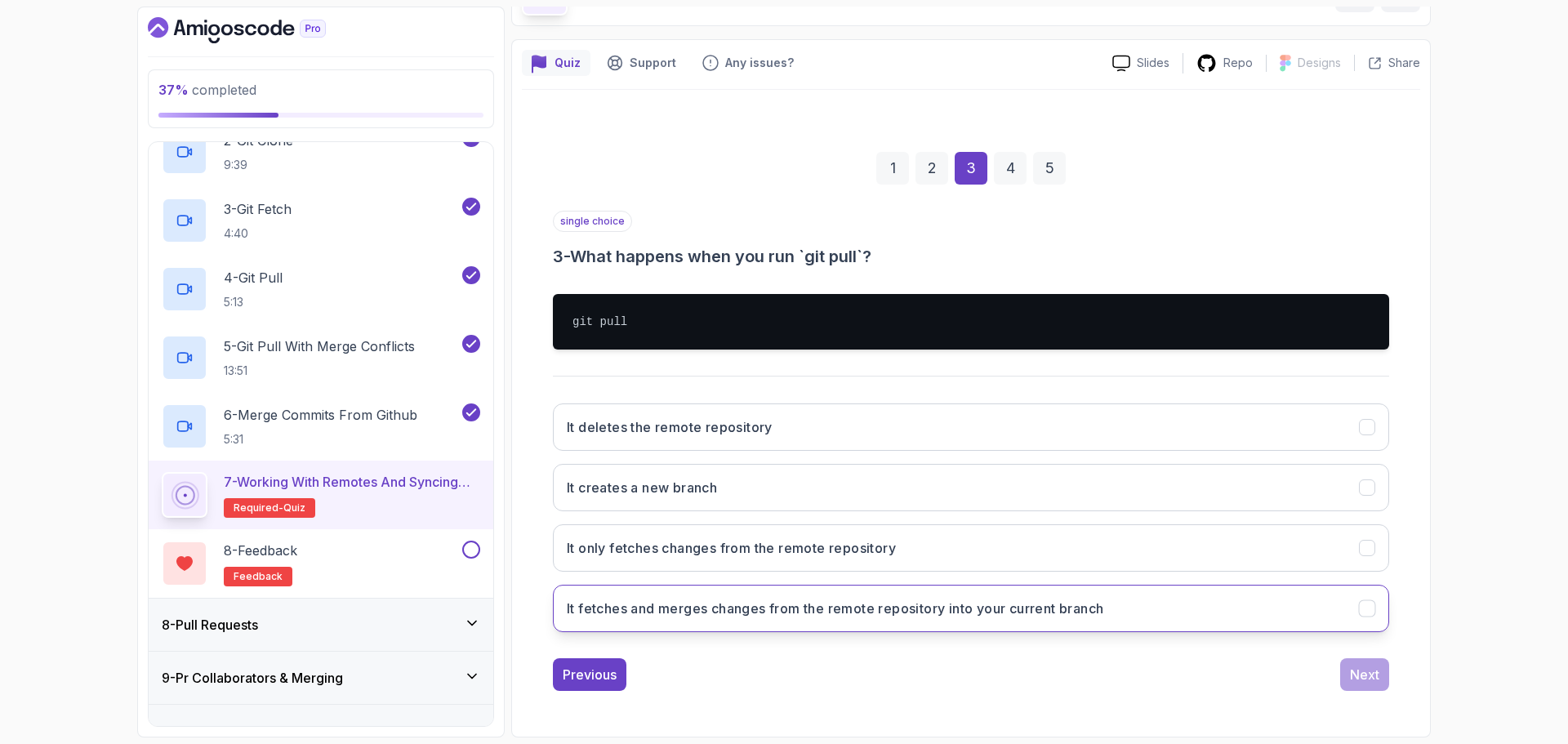
click at [1123, 604] on button "It fetches and merges changes from the remote repository into your current bran…" at bounding box center [971, 608] width 836 height 47
click at [1373, 673] on div "Next" at bounding box center [1364, 675] width 29 height 20
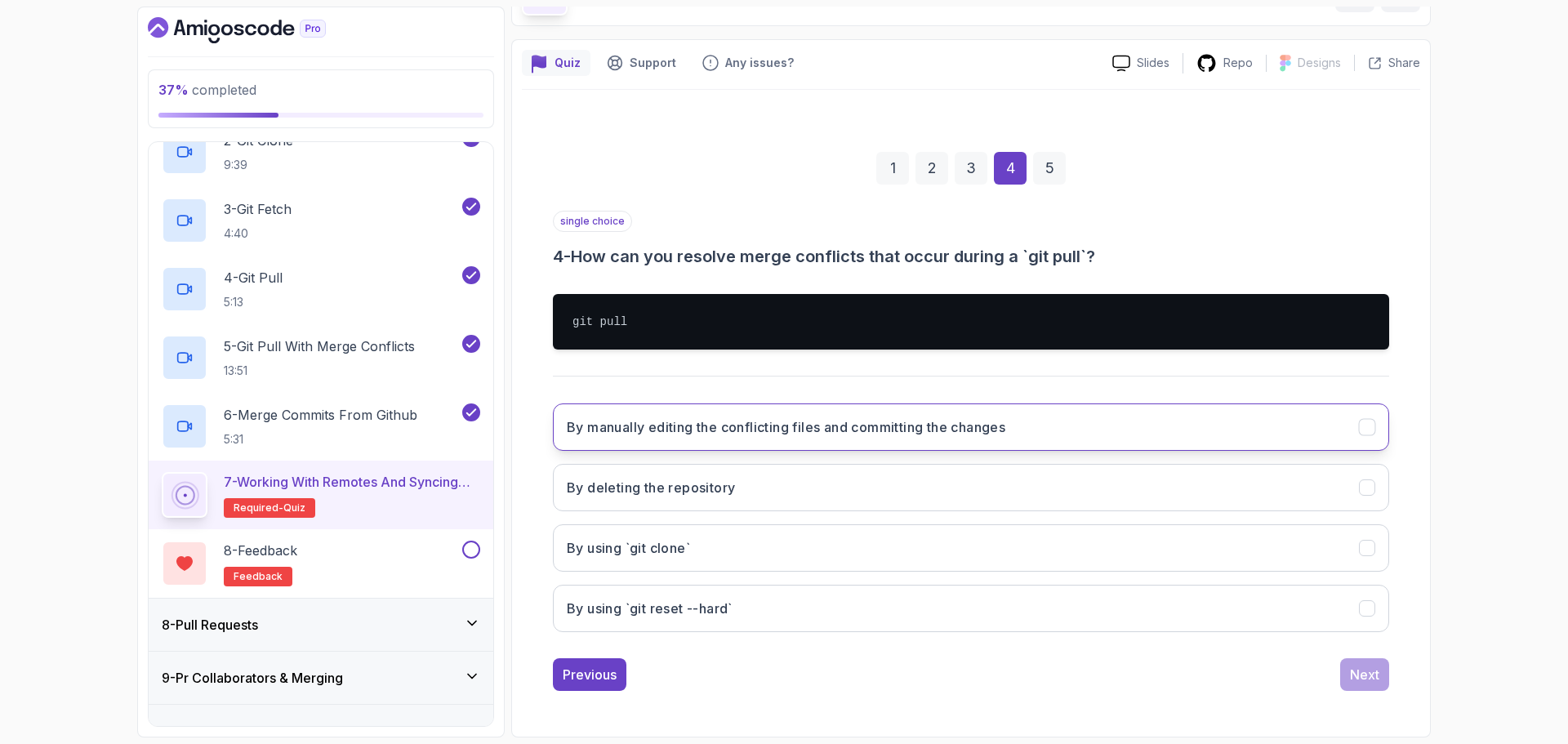
click at [1169, 437] on button "By manually editing the conflicting files and committing the changes" at bounding box center [971, 426] width 836 height 47
click at [1367, 678] on div "Next" at bounding box center [1364, 675] width 29 height 20
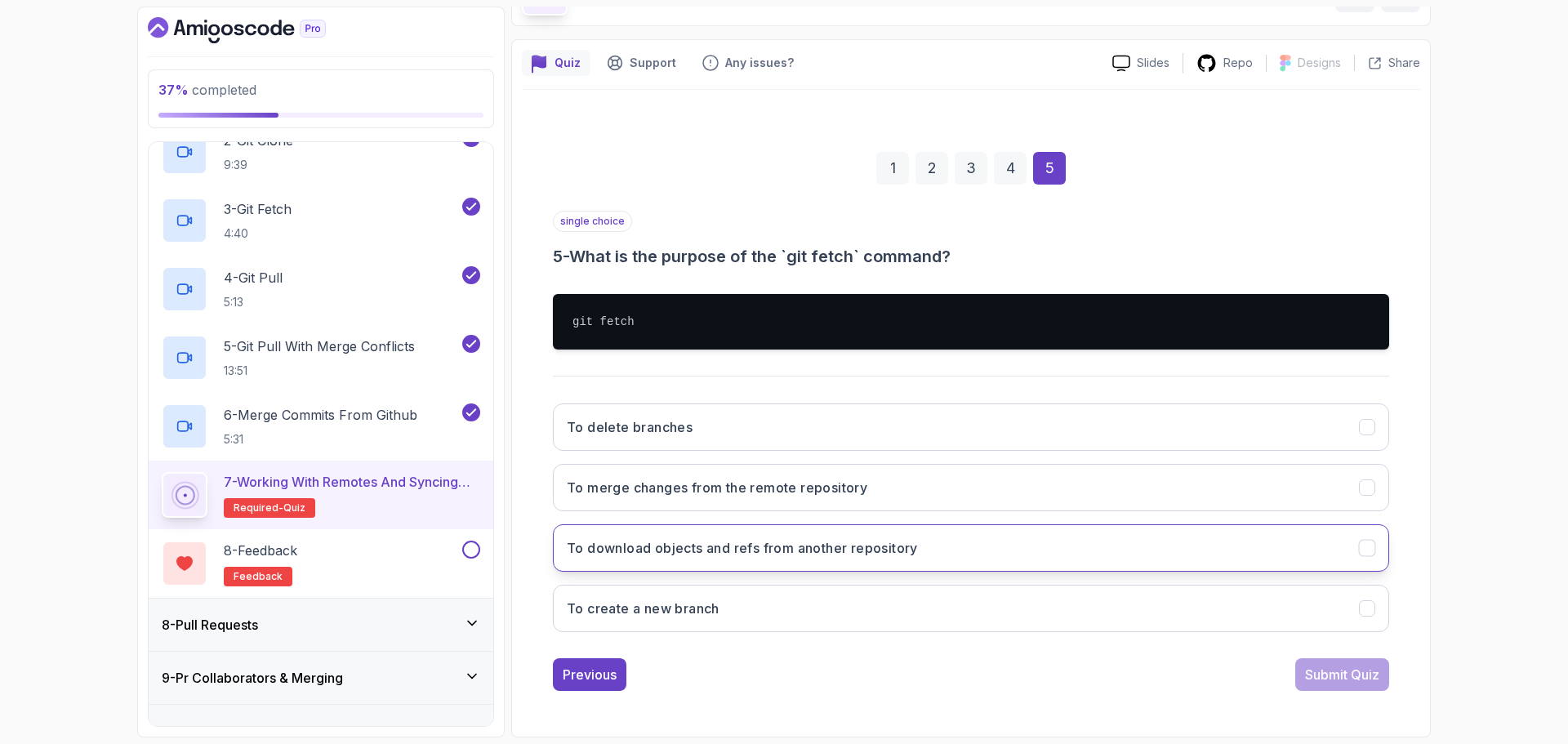
click at [1176, 550] on button "To download objects and refs from another repository" at bounding box center [971, 547] width 836 height 47
click at [1327, 676] on div "Submit Quiz" at bounding box center [1342, 675] width 75 height 20
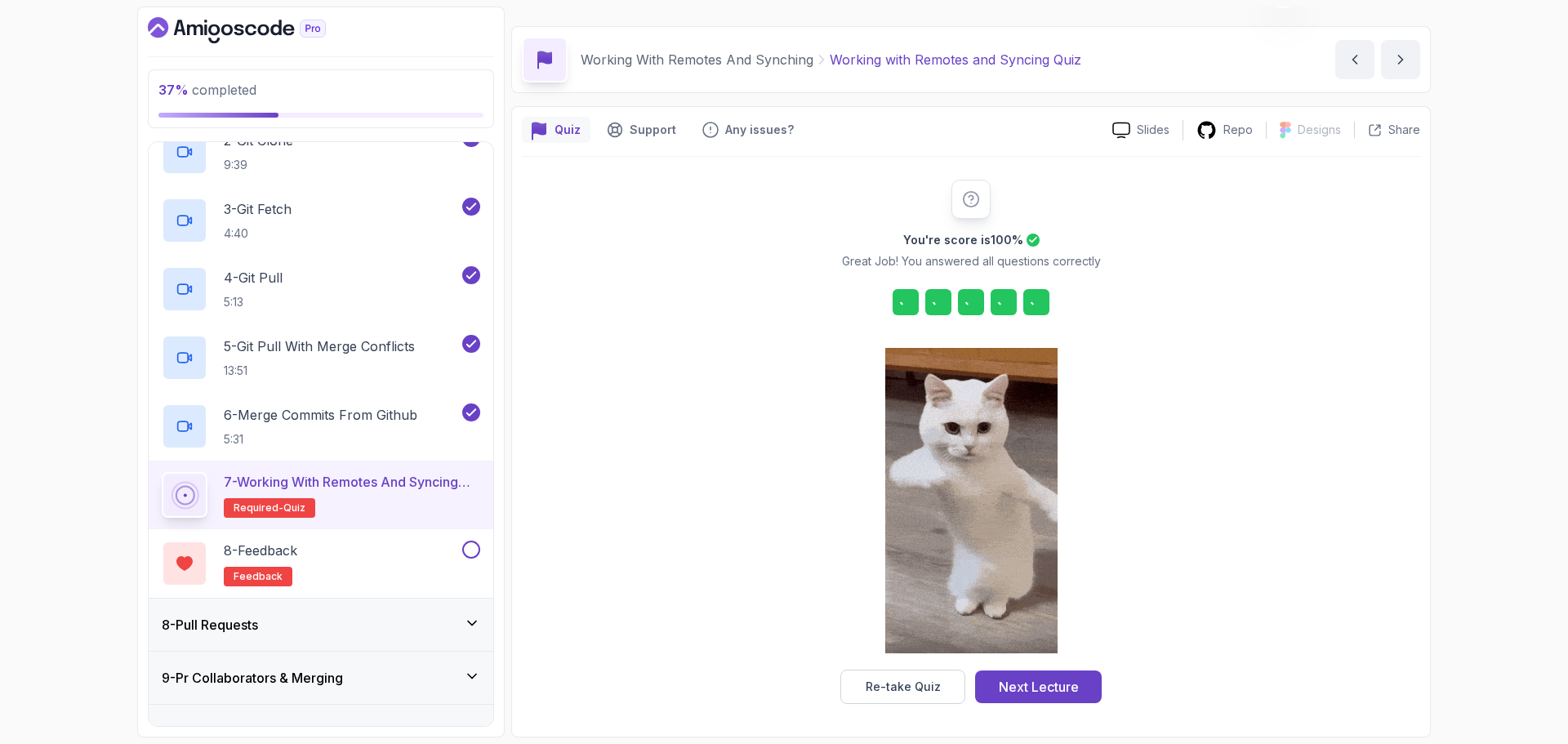
scroll to position [39, 0]
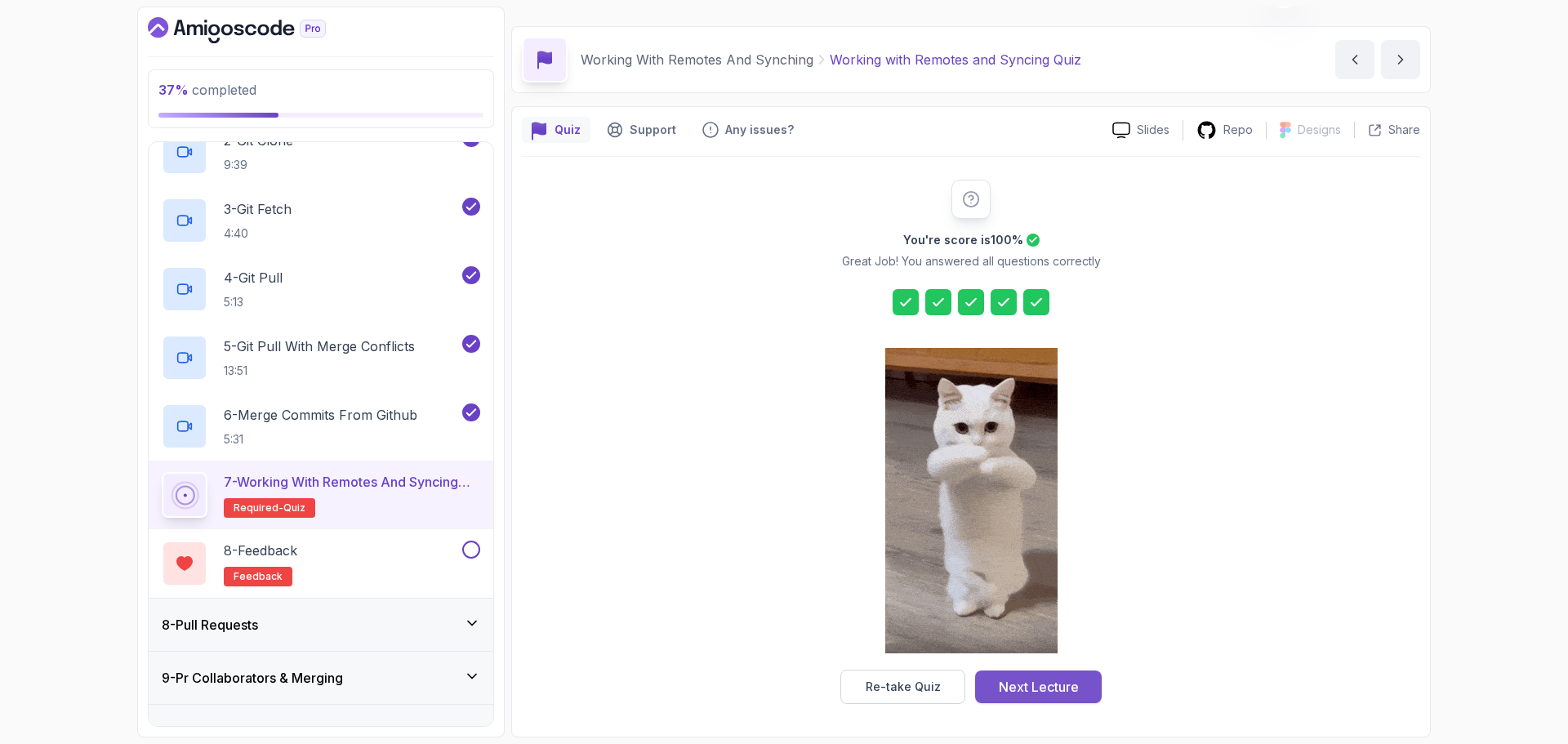
click at [1072, 673] on button "Next Lecture" at bounding box center [1038, 686] width 127 height 32
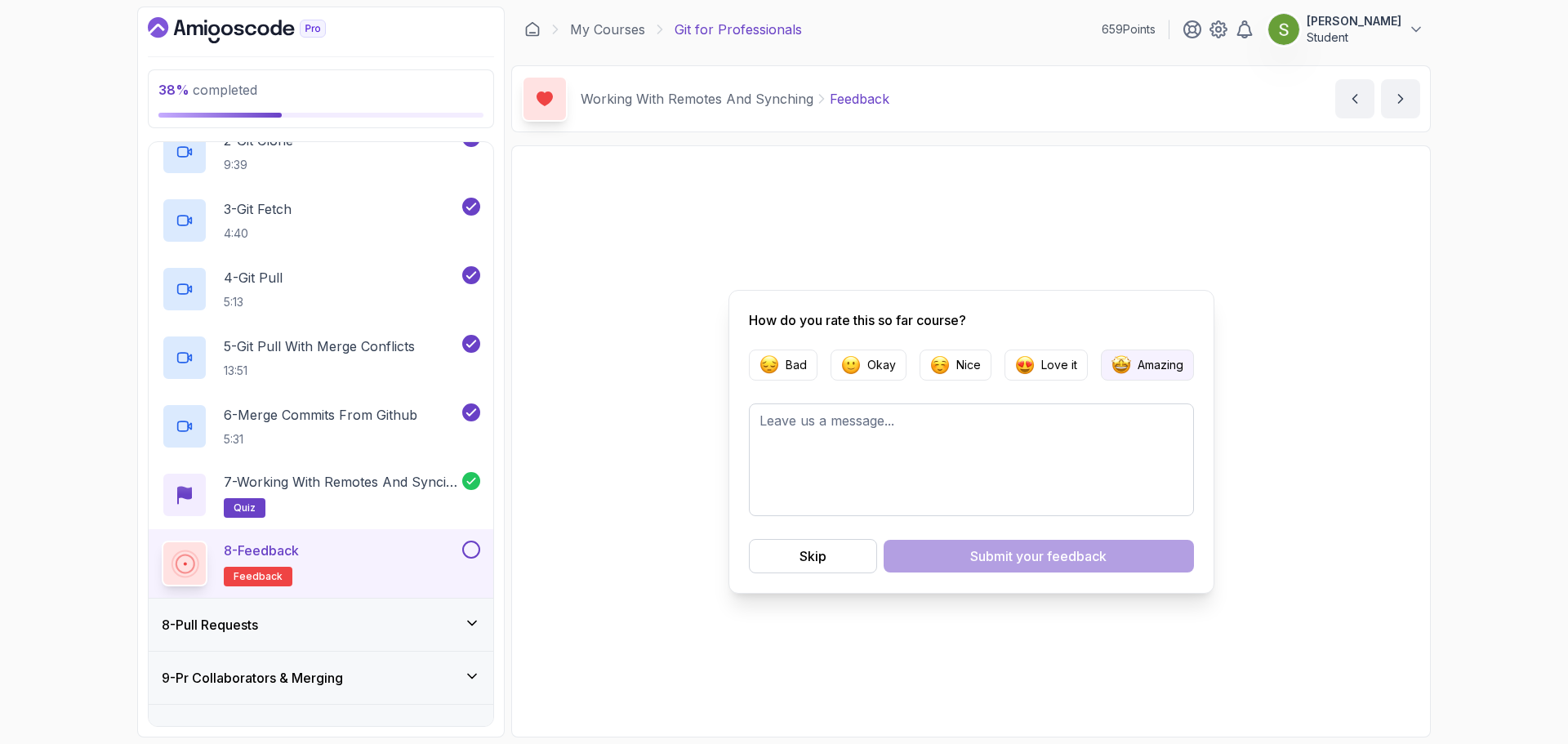
click at [1190, 361] on button "Amazing" at bounding box center [1147, 364] width 93 height 31
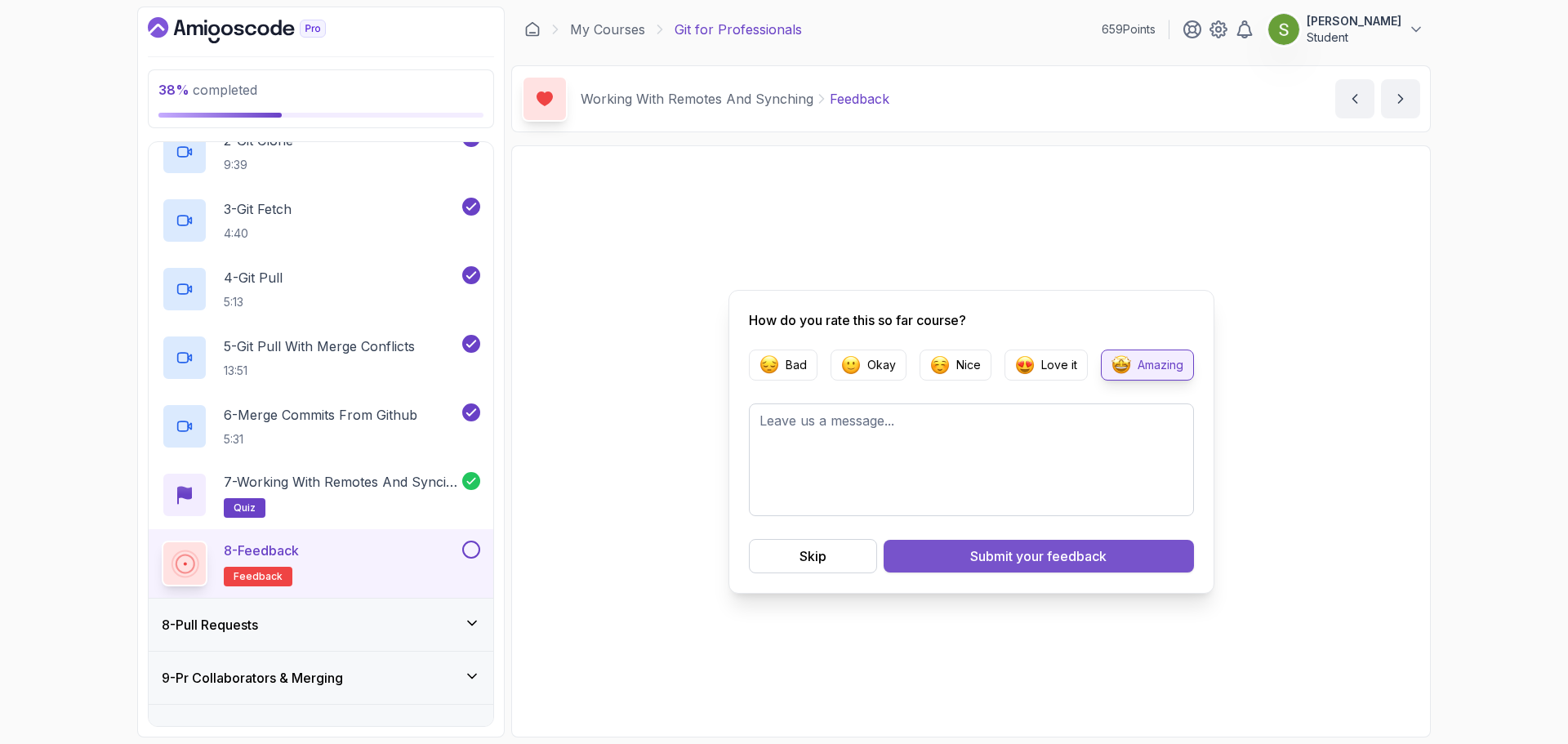
click at [996, 555] on div "Submit your feedback" at bounding box center [1038, 557] width 136 height 20
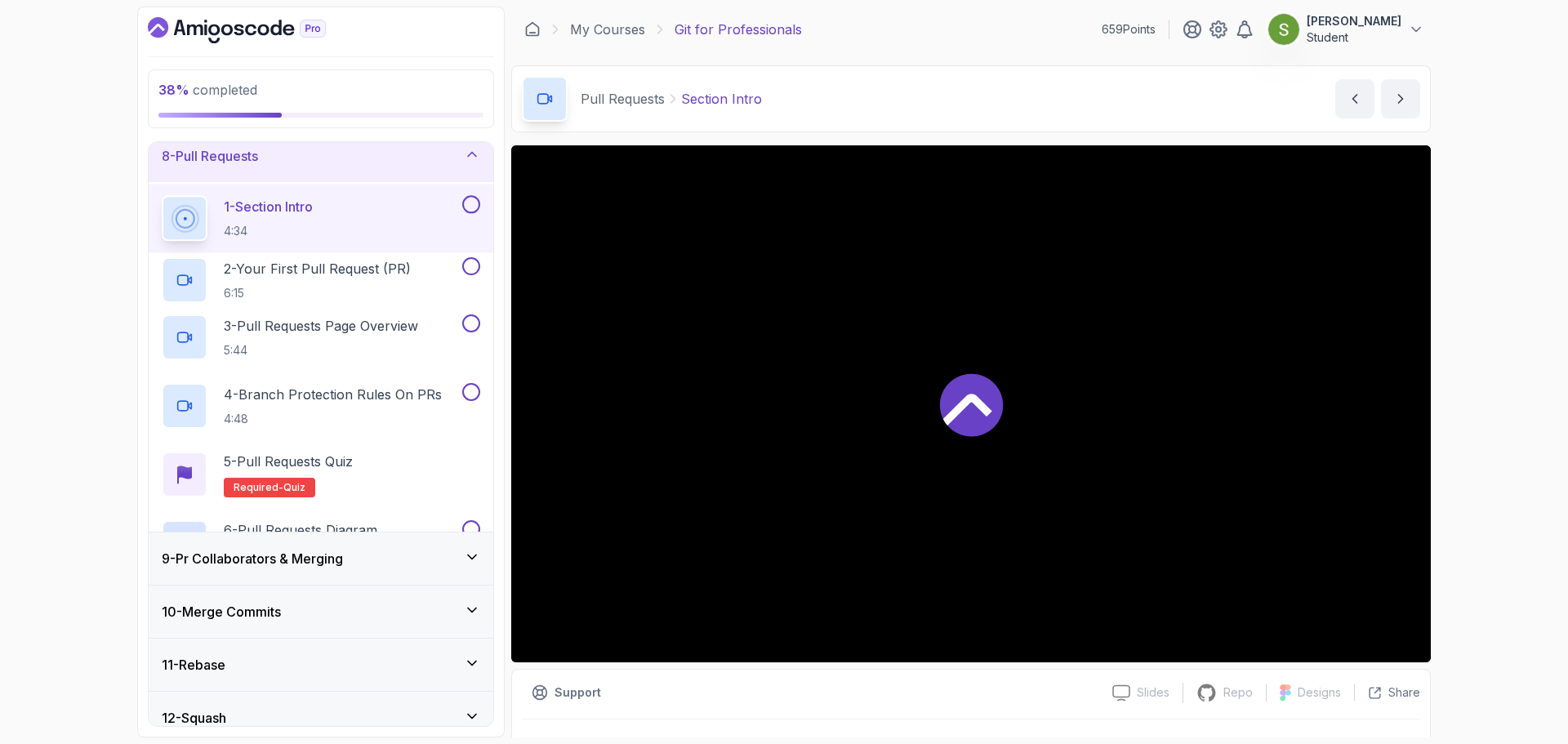
scroll to position [408, 0]
